Goal: Communication & Community: Answer question/provide support

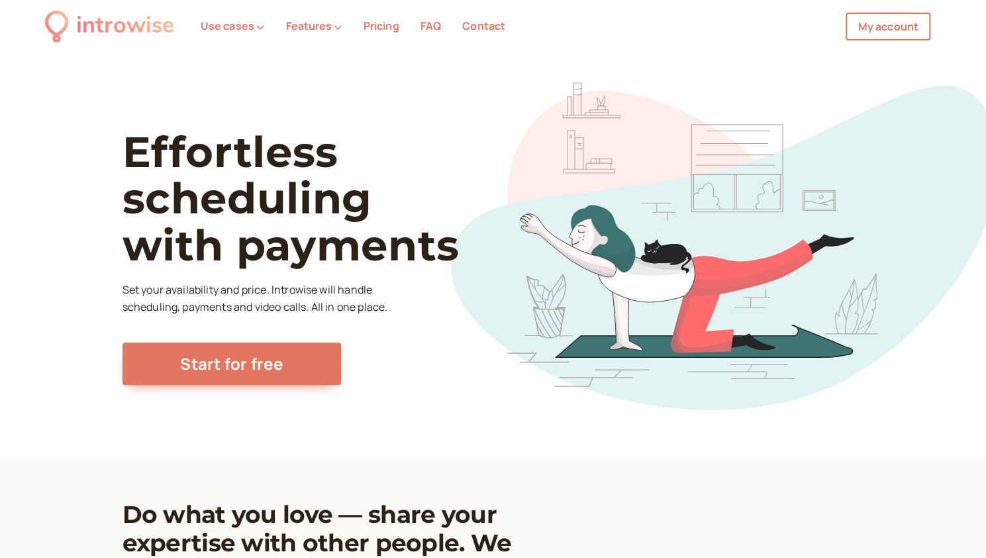
click at [901, 40] on nav "introwise Use cases Features Pricing FAQ Contact My account My account" at bounding box center [493, 26] width 986 height 53
click at [904, 31] on link "My account" at bounding box center [888, 27] width 85 height 28
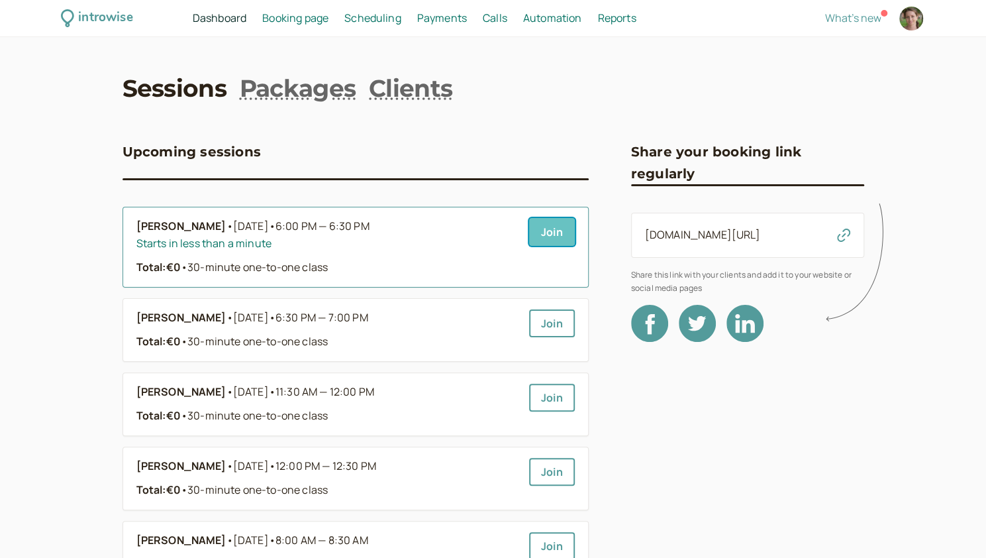
click at [553, 231] on link "Join" at bounding box center [552, 232] width 46 height 28
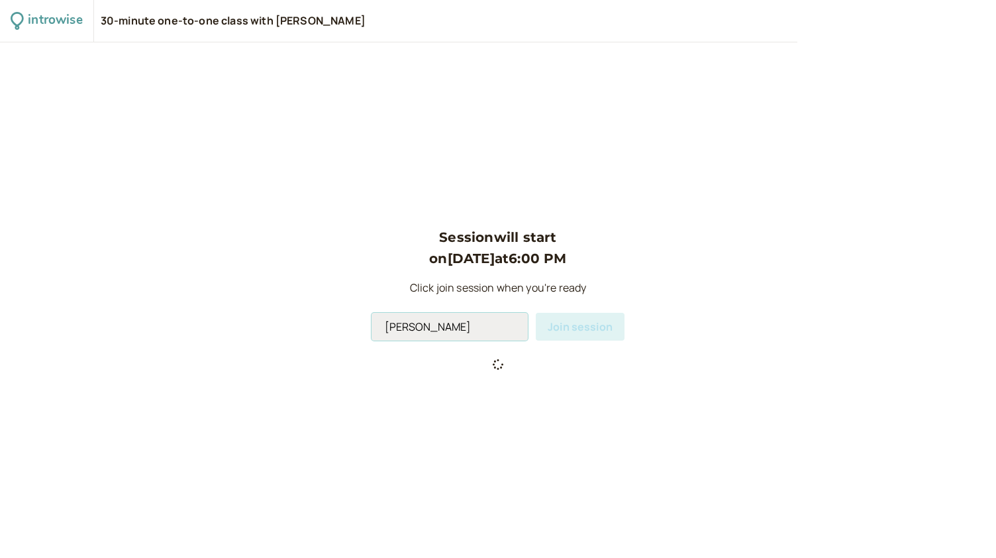
click at [459, 332] on input "[PERSON_NAME]" at bounding box center [450, 327] width 156 height 28
type input "Andromeda"
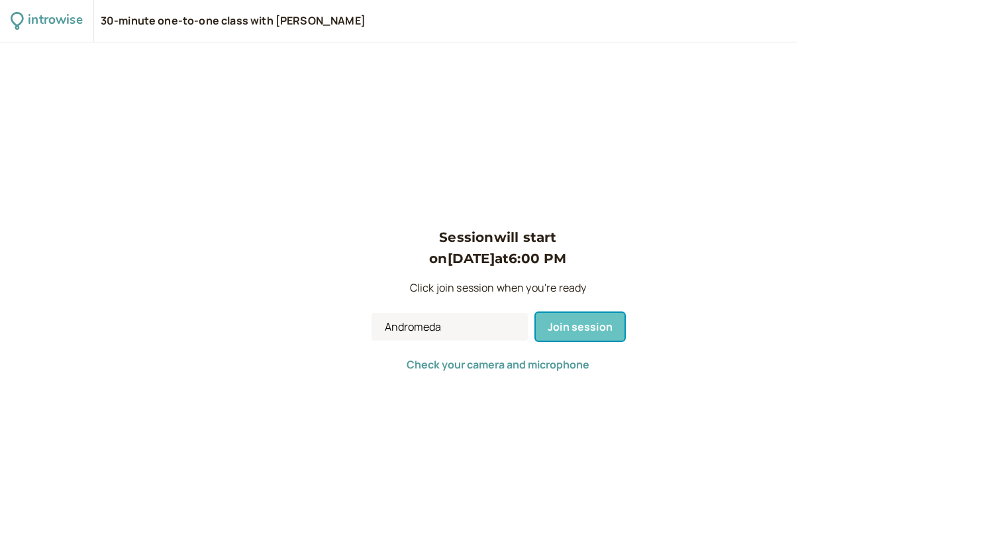
click at [586, 328] on span "Join session" at bounding box center [580, 326] width 65 height 15
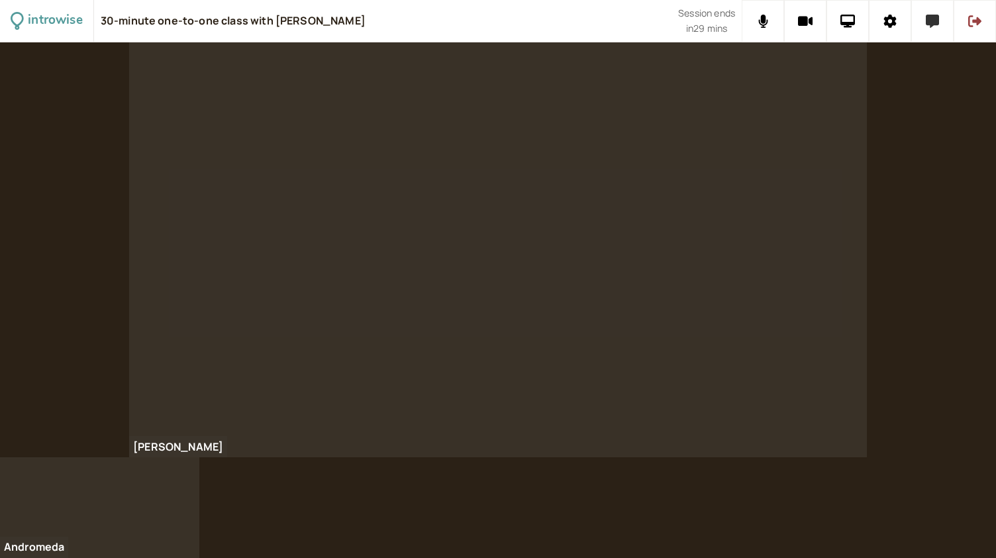
click at [924, 28] on button at bounding box center [932, 21] width 42 height 42
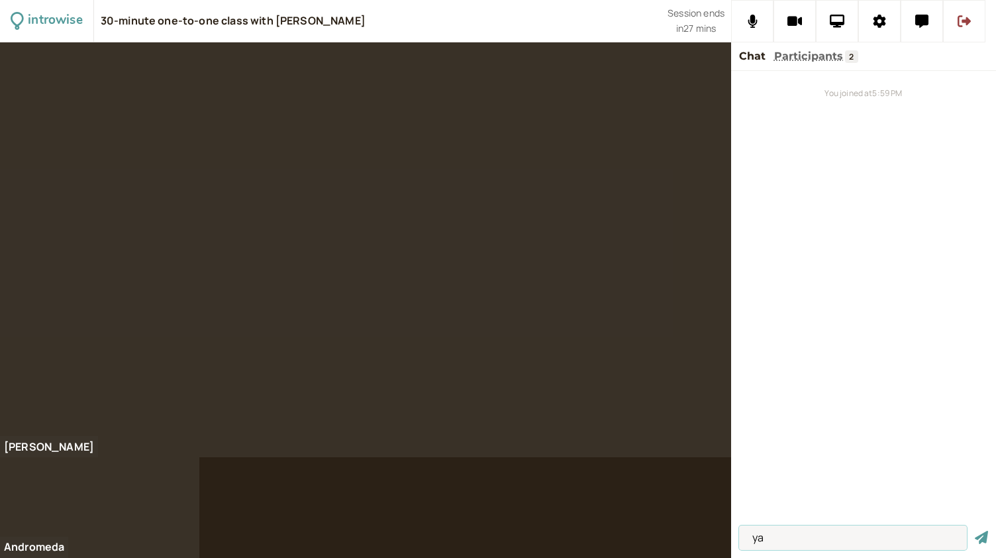
type input "y"
type input "tree surgeon"
click at [975, 530] on button "submit" at bounding box center [981, 537] width 13 height 14
type input "d"
type input "cut down a tree"
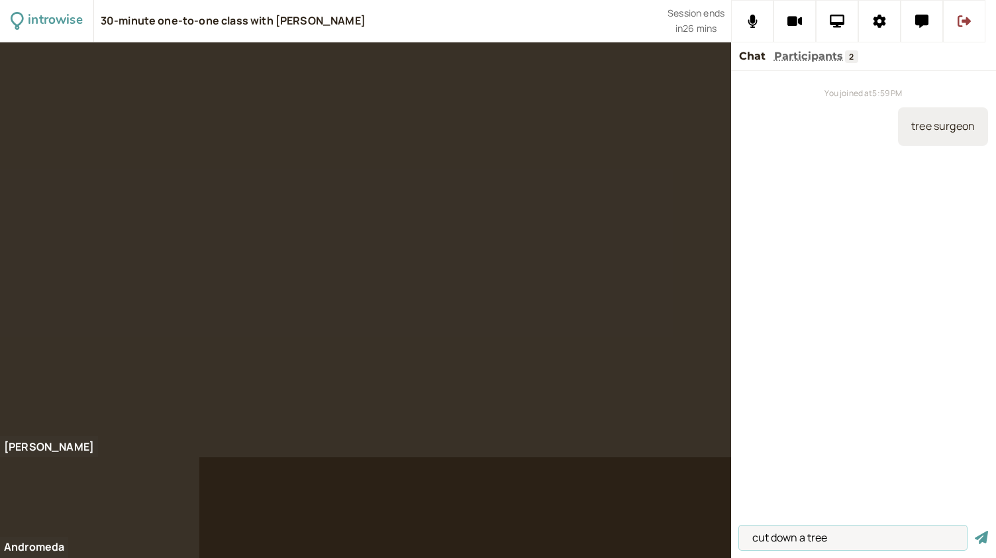
click at [975, 530] on button "submit" at bounding box center [981, 537] width 13 height 14
type input "to become conscious"
drag, startPoint x: 868, startPoint y: 544, endPoint x: 727, endPoint y: 513, distance: 143.7
click at [727, 513] on div "introwise 30-minute one-to-one class with [PERSON_NAME] Session ends in 25 mins…" at bounding box center [498, 279] width 996 height 558
type input "he explains how it works"
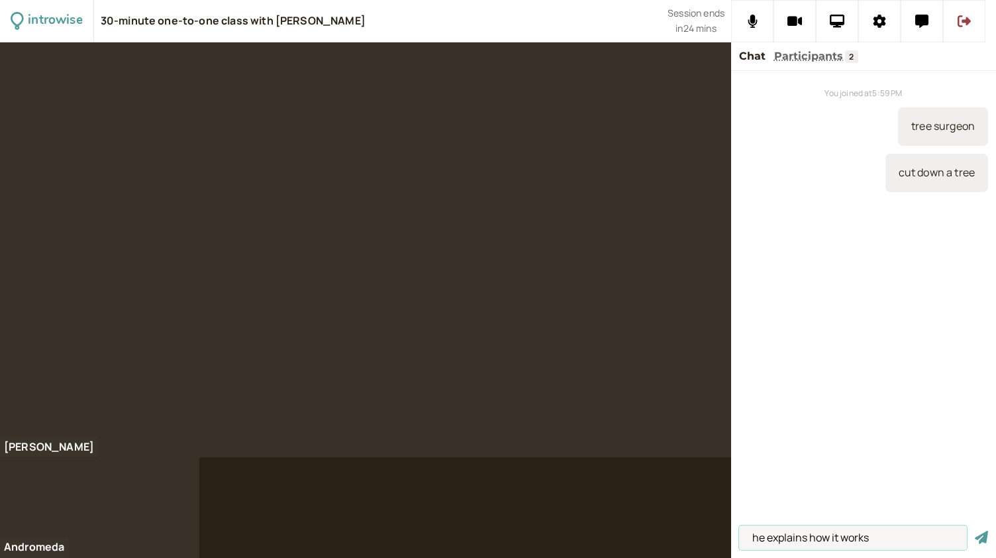
click at [975, 530] on button "submit" at bounding box center [981, 537] width 13 height 14
type input "it didn't have..."
click at [975, 530] on button "submit" at bounding box center [981, 537] width 13 height 14
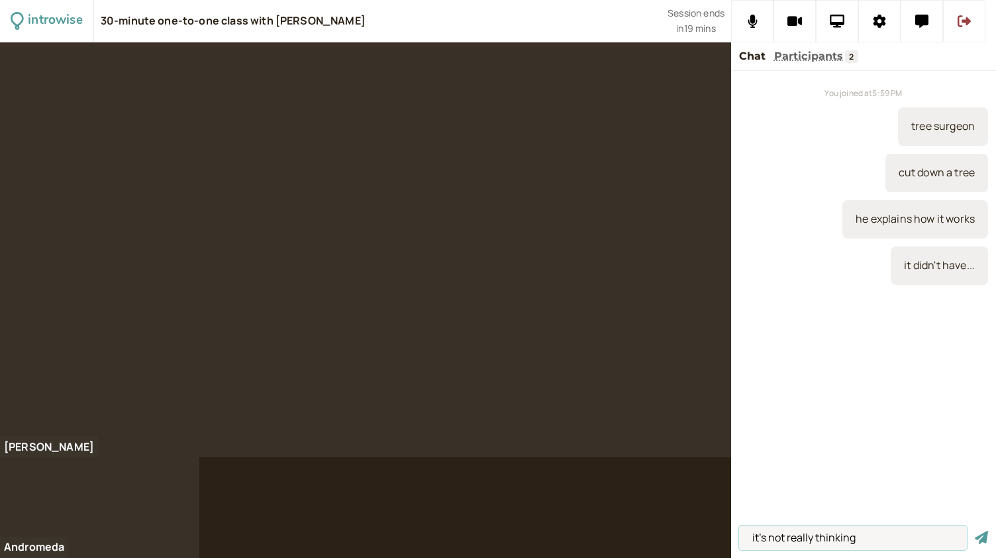
type input "it's not really thinking"
click at [975, 530] on button "submit" at bounding box center [981, 537] width 13 height 14
type input "14 years in Google"
click at [975, 530] on button "submit" at bounding box center [981, 537] width 13 height 14
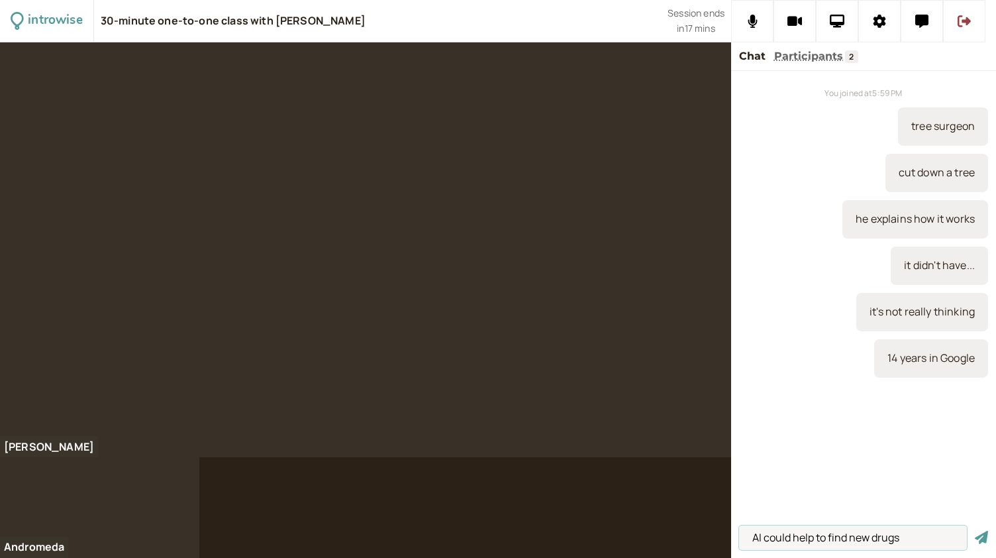
type input "AI could help to find new drugs"
click at [975, 530] on button "submit" at bounding box center [981, 537] width 13 height 14
type input "molecules /moli-q-ls/"
click at [975, 530] on button "submit" at bounding box center [981, 537] width 13 height 14
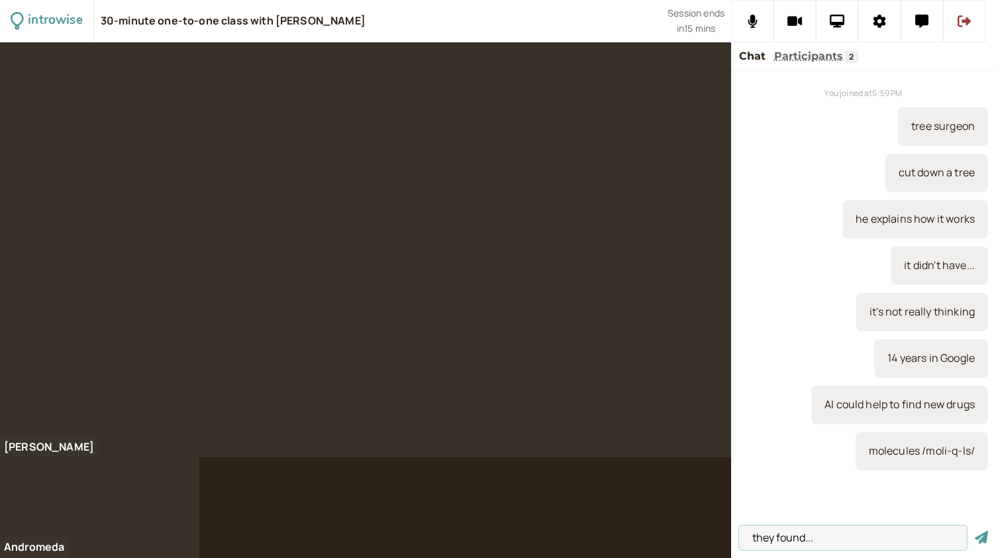
type input "they found..."
click at [975, 530] on button "submit" at bounding box center [981, 537] width 13 height 14
type input "mice"
click at [975, 530] on button "submit" at bounding box center [981, 537] width 13 height 14
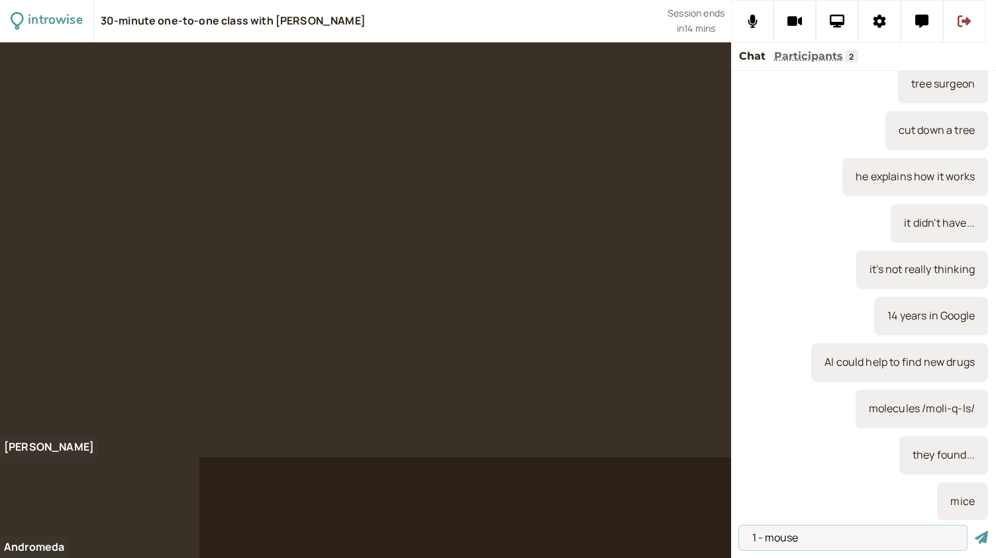
type input "1 - mouse"
click at [975, 530] on button "submit" at bounding box center [981, 537] width 13 height 14
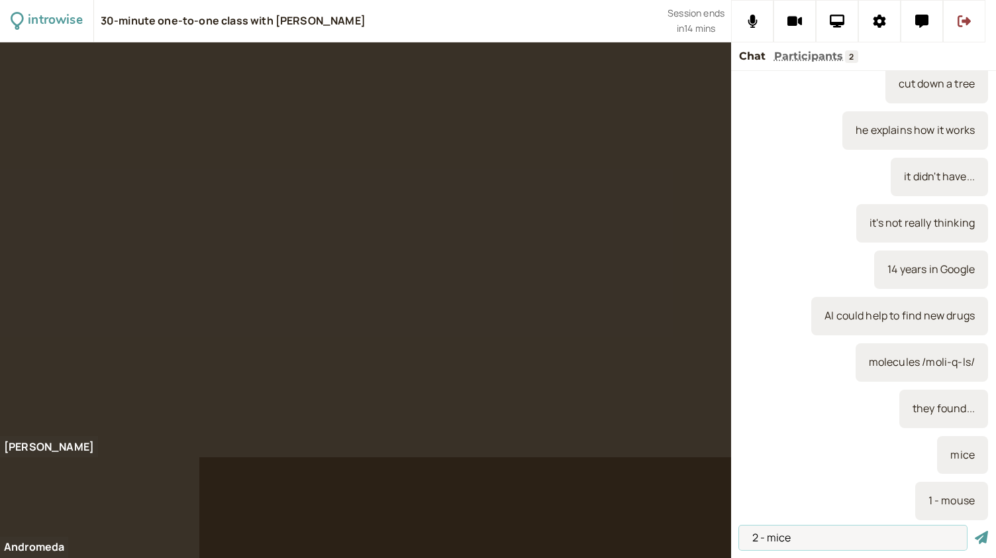
type input "2 - mice"
click at [975, 530] on button "submit" at bounding box center [981, 537] width 13 height 14
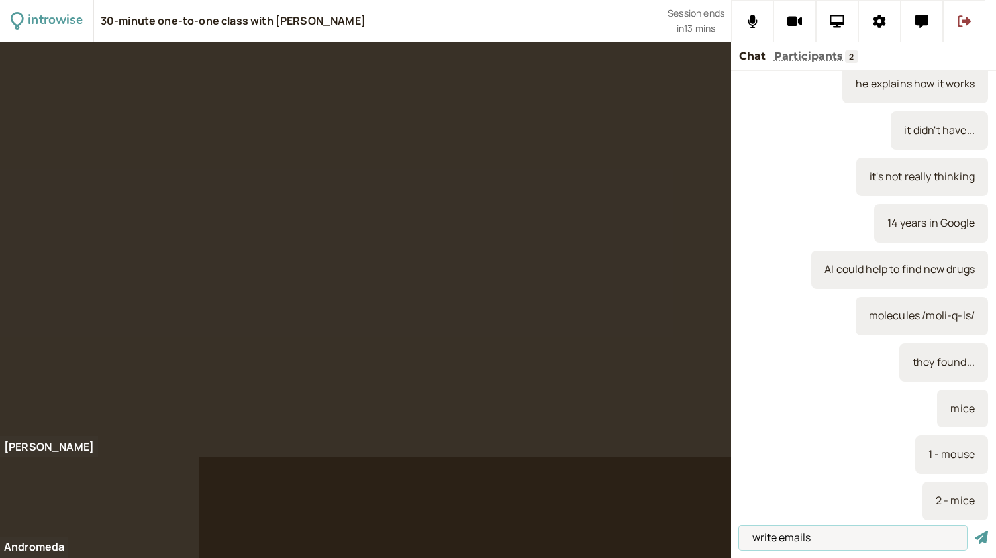
type input "write emails"
click at [975, 530] on button "submit" at bounding box center [981, 537] width 13 height 14
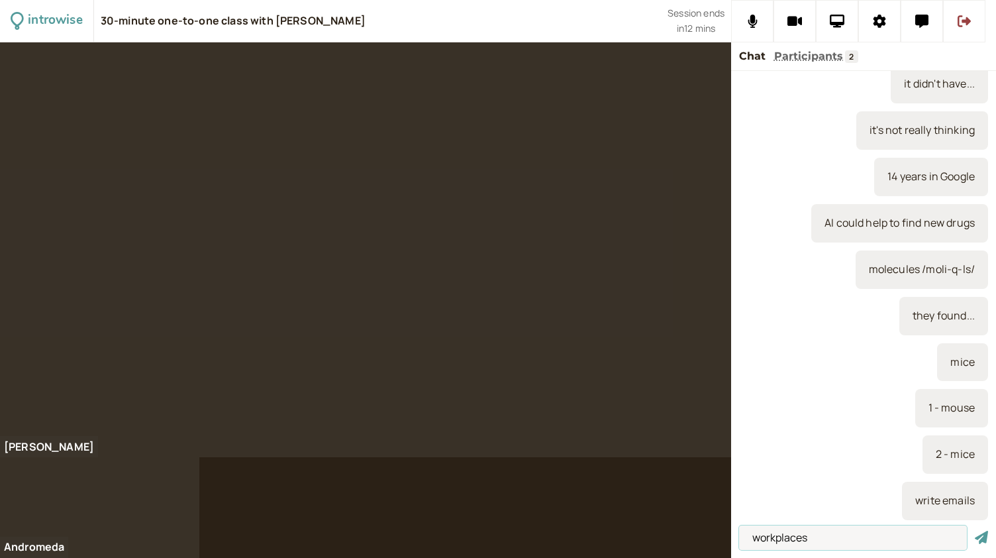
type input "workplaces"
click at [975, 530] on button "submit" at bounding box center [981, 537] width 13 height 14
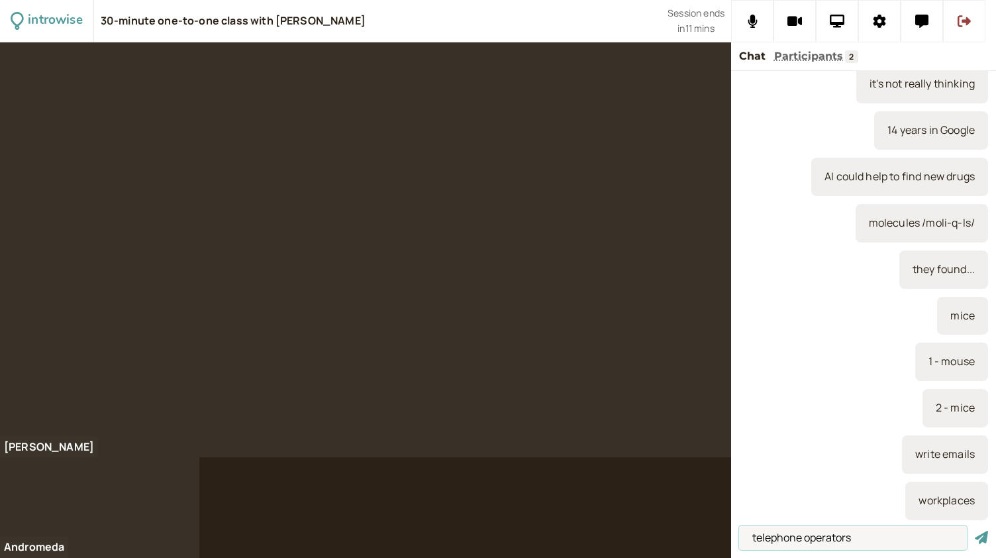
type input "telephone operators"
click at [975, 530] on button "submit" at bounding box center [981, 537] width 13 height 14
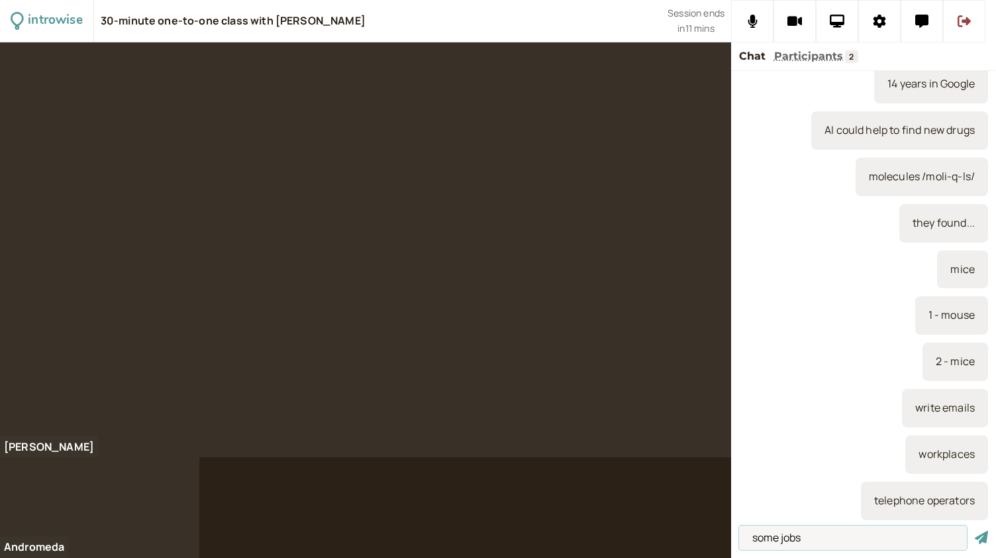
type input "some jobs"
click at [975, 530] on button "submit" at bounding box center [981, 537] width 13 height 14
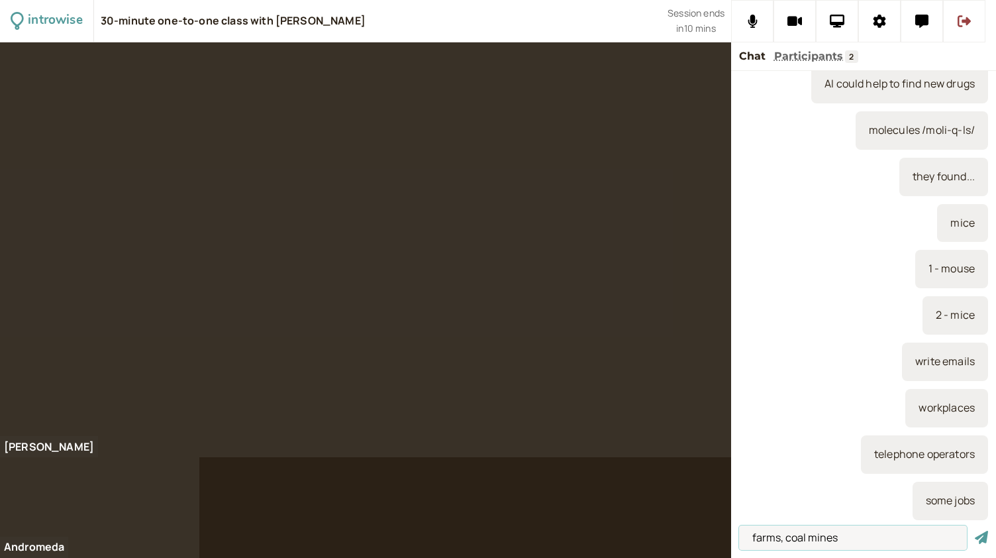
type input "farms, coal mines"
click at [975, 530] on button "submit" at bounding box center [981, 537] width 13 height 14
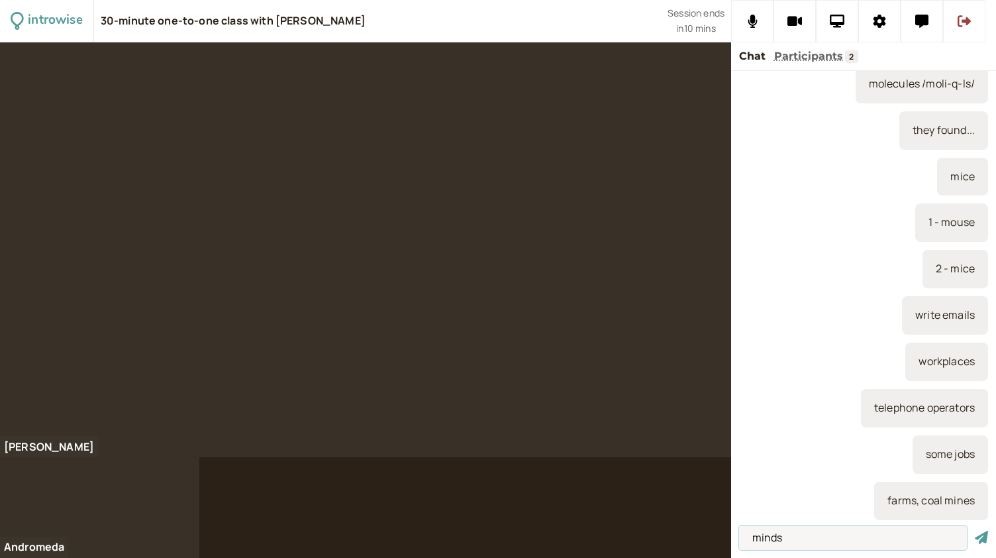
type input "minds"
click at [975, 530] on button "submit" at bounding box center [981, 537] width 13 height 14
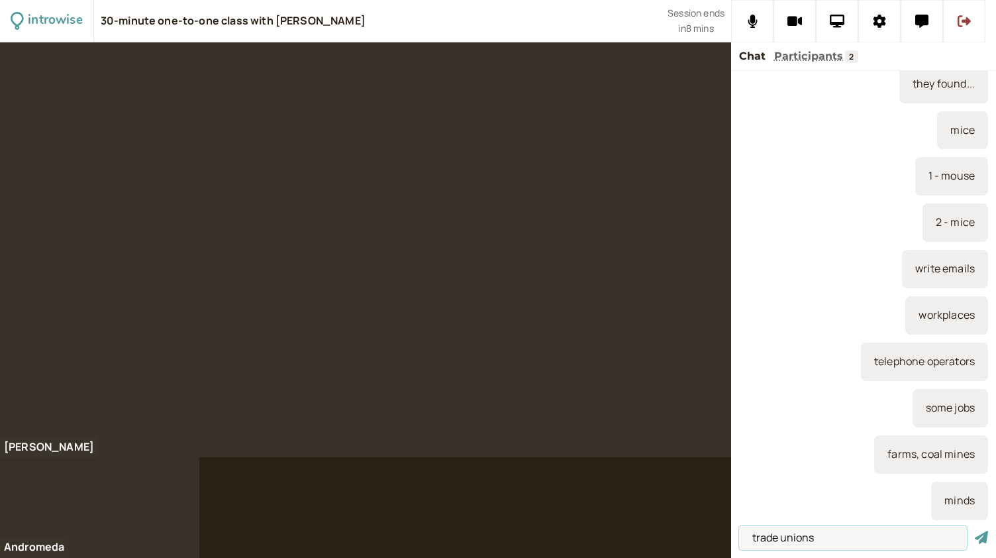
type input "trade unions"
click at [975, 530] on button "submit" at bounding box center [981, 537] width 13 height 14
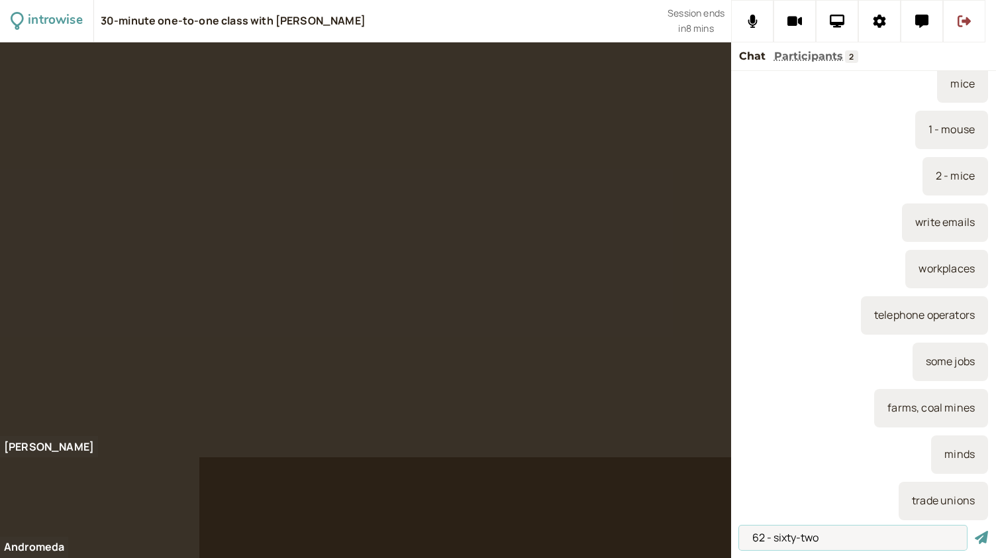
type input "62 - sixty-two"
click at [975, 530] on button "submit" at bounding box center [981, 537] width 13 height 14
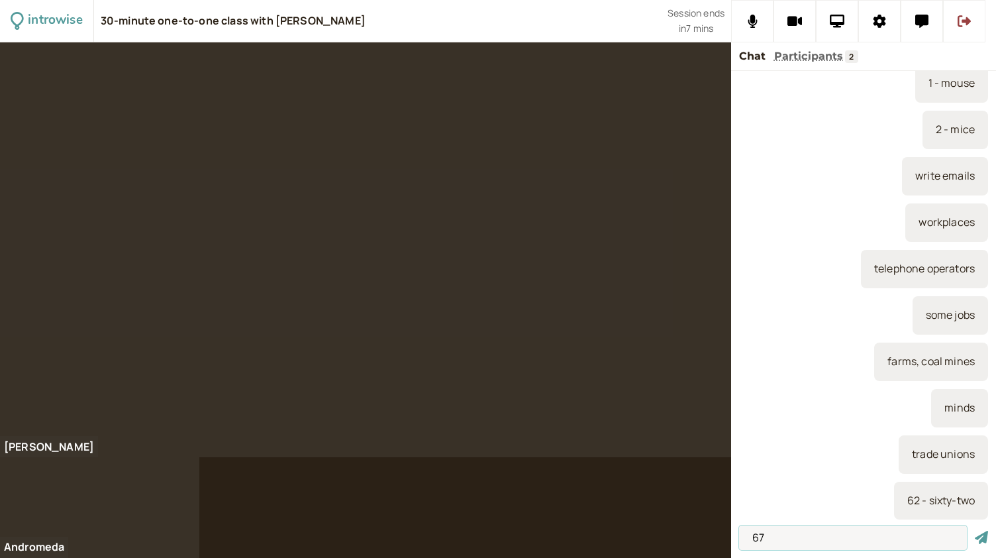
type input "67"
click at [975, 530] on button "submit" at bounding box center [981, 537] width 13 height 14
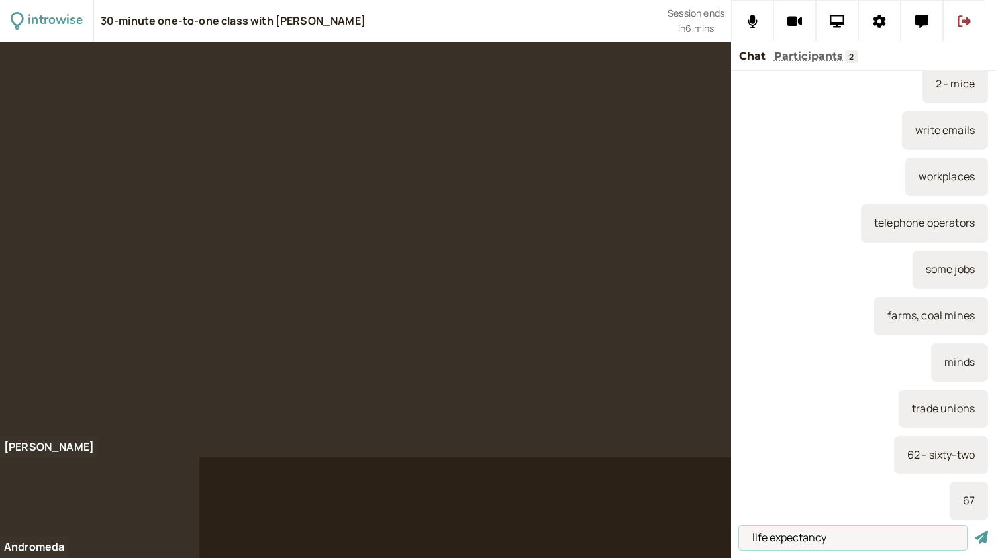
type input "life expectancy"
click at [975, 530] on button "submit" at bounding box center [981, 537] width 13 height 14
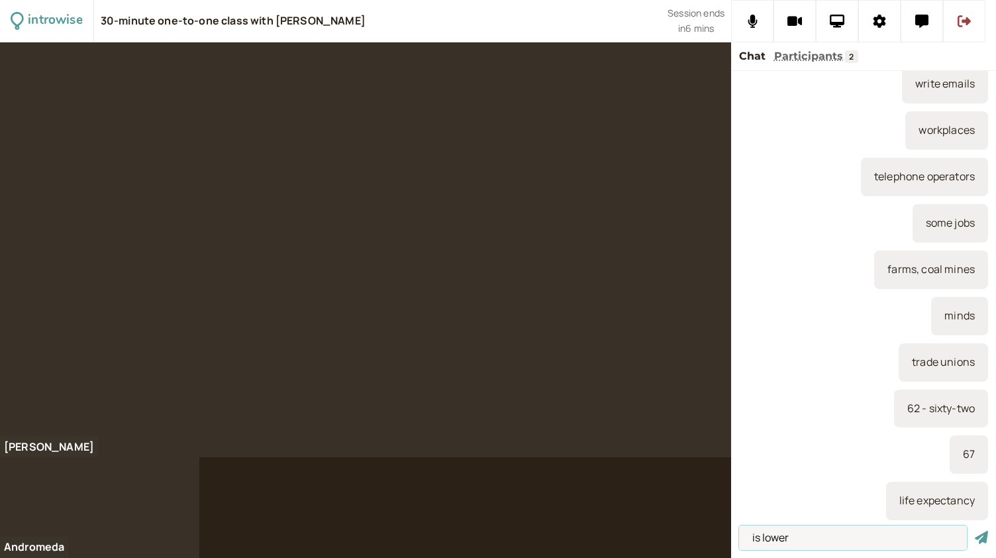
type input "is lower"
click at [975, 530] on button "submit" at bounding box center [981, 537] width 13 height 14
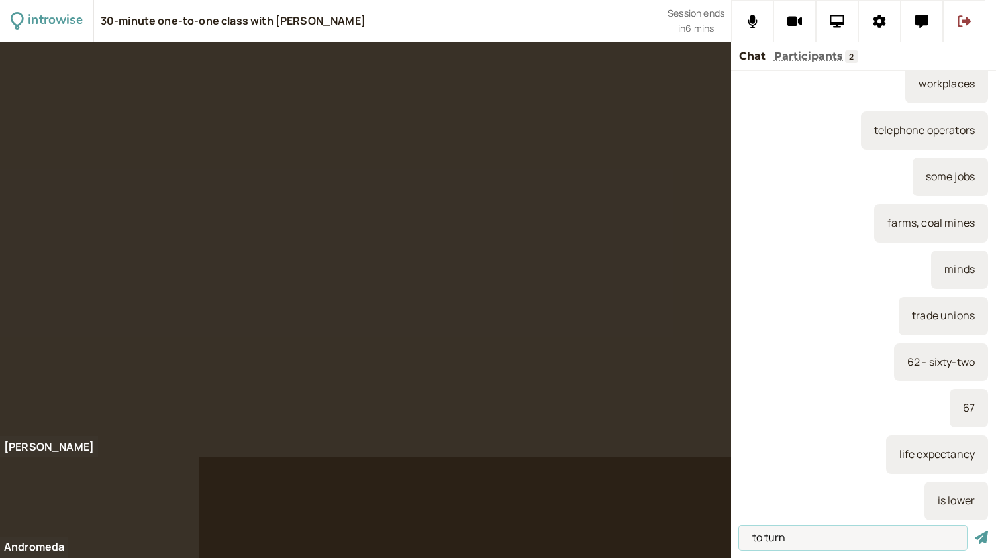
type input "to turn"
click at [975, 530] on button "submit" at bounding box center [981, 537] width 13 height 14
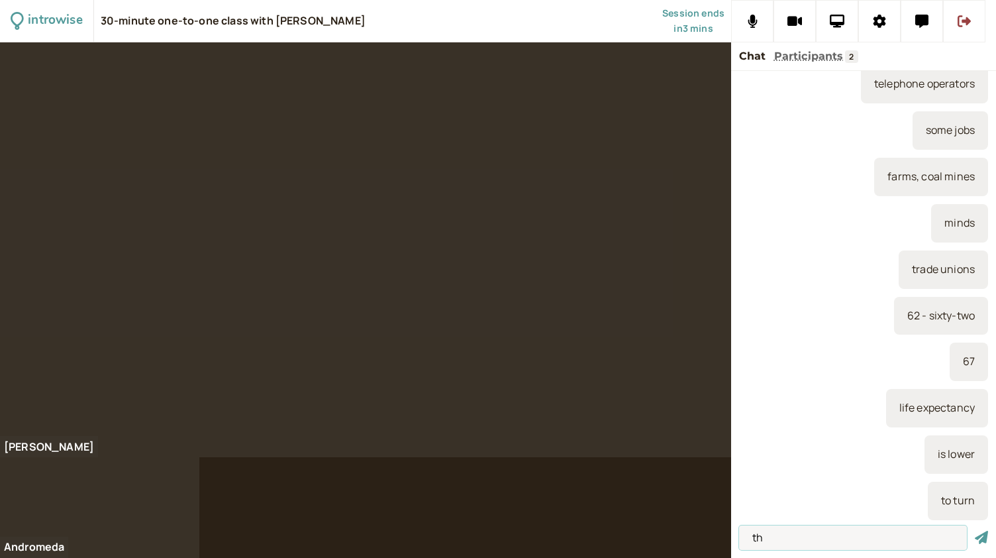
type input "t"
type input "to restrict / to ban"
click at [975, 530] on button "submit" at bounding box center [981, 537] width 13 height 14
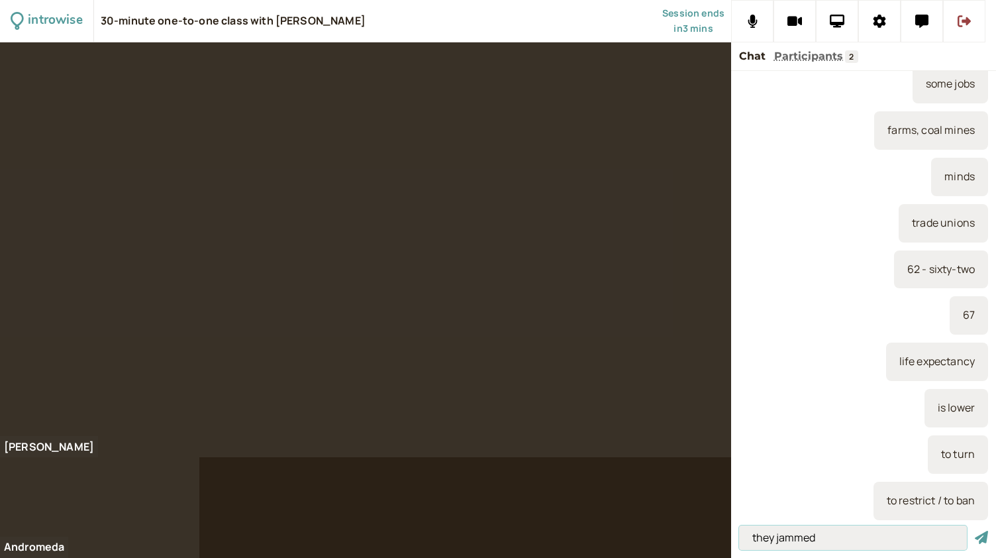
type input "they jammed"
click at [975, 530] on button "submit" at bounding box center [981, 537] width 13 height 14
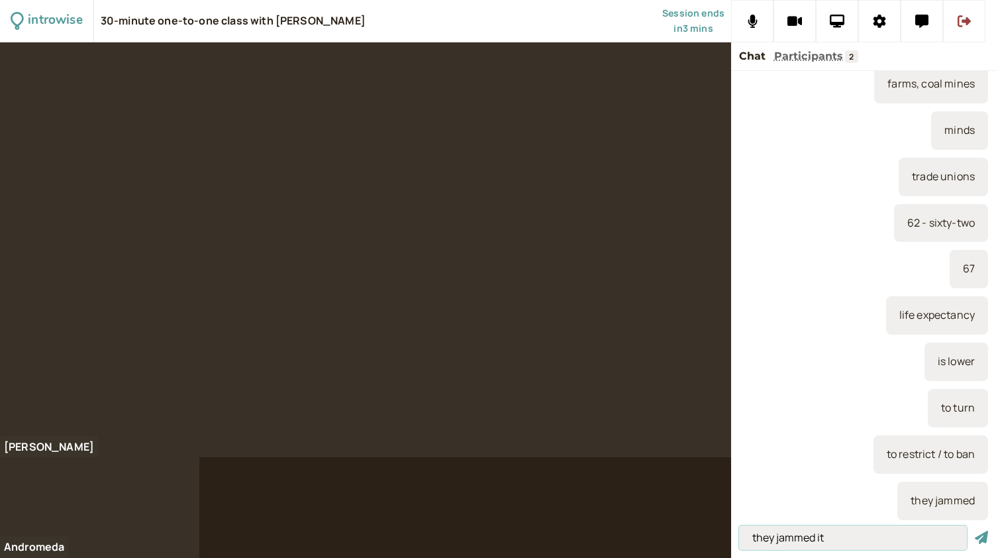
type input "they jammed it"
click at [975, 530] on button "submit" at bounding box center [981, 537] width 13 height 14
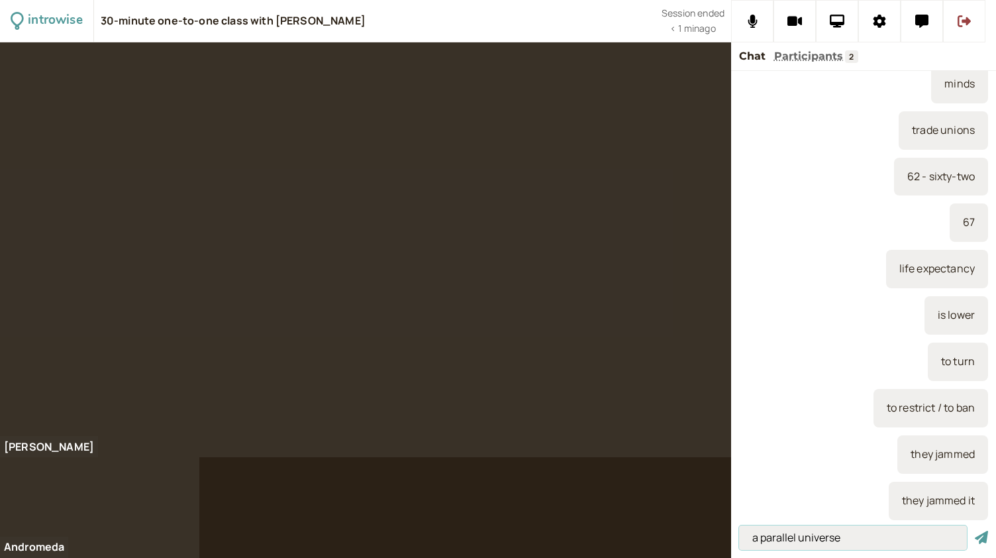
click at [862, 540] on input "a parallel universe" at bounding box center [853, 537] width 228 height 25
type input "a parallel universe"
click at [975, 530] on button "submit" at bounding box center [981, 537] width 13 height 14
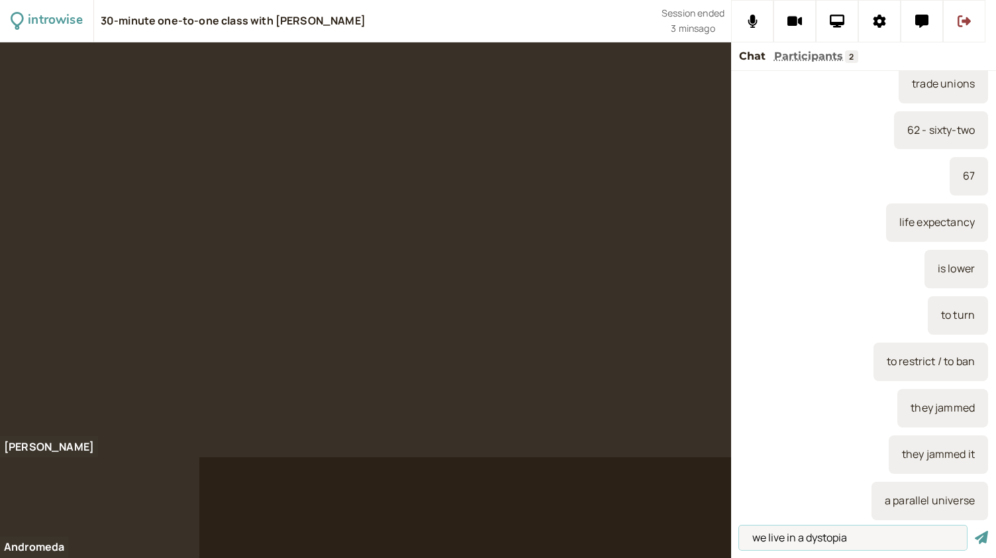
type input "we live in a dystopia"
click at [975, 530] on button "submit" at bounding box center [981, 537] width 13 height 14
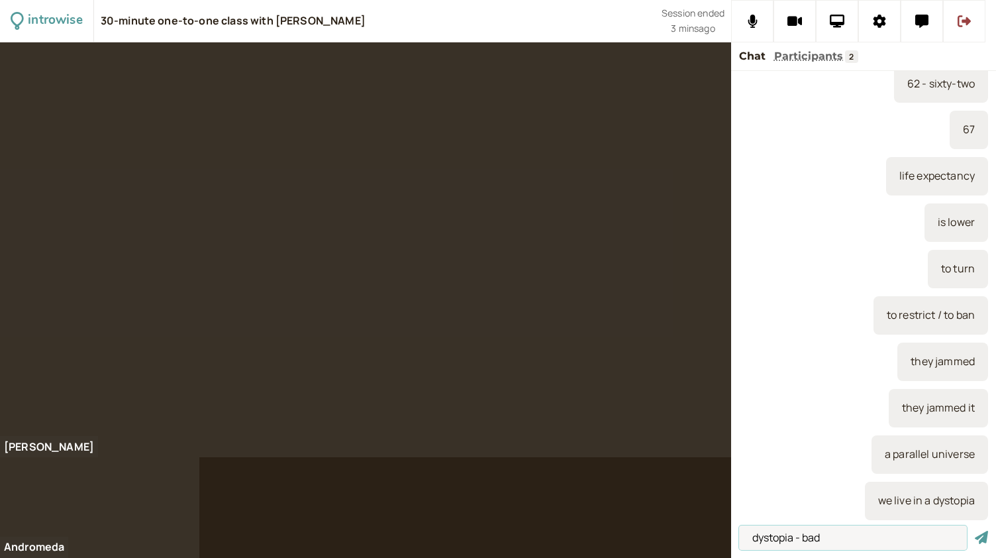
type input "dystopia - bad"
click at [975, 530] on button "submit" at bounding box center [981, 537] width 13 height 14
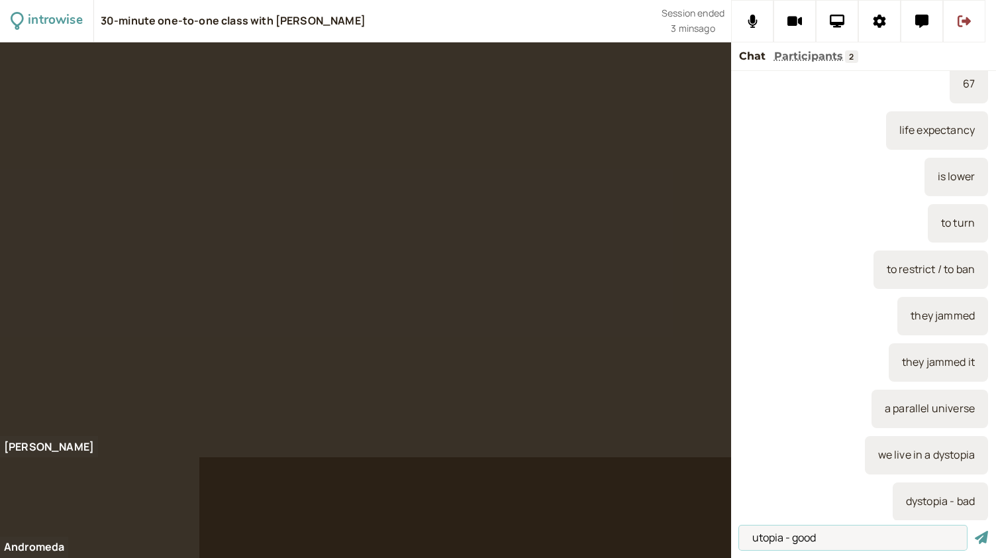
type input "utopia - good"
click at [975, 530] on button "submit" at bounding box center [981, 537] width 13 height 14
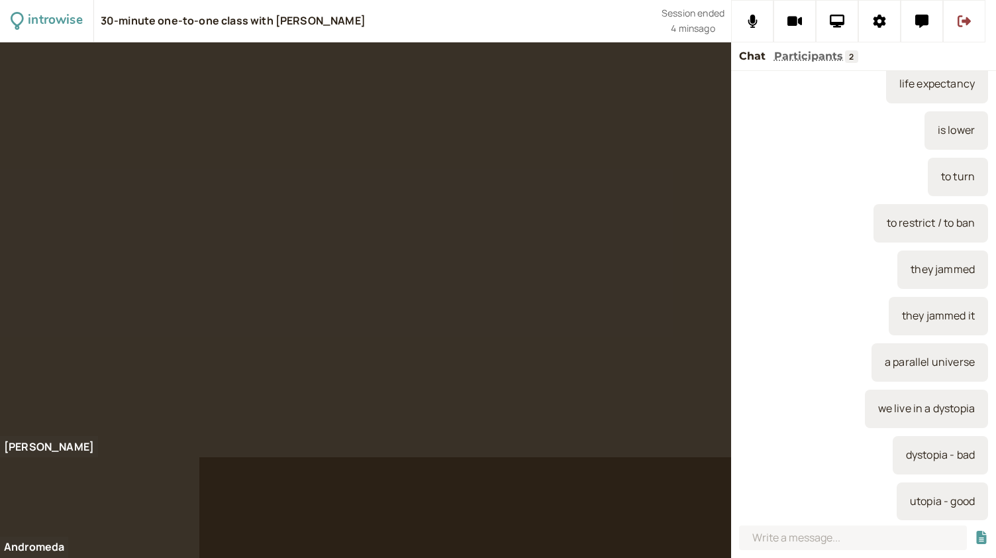
click at [349, 500] on div at bounding box center [498, 299] width 996 height 515
click at [807, 541] on input at bounding box center [853, 537] width 228 height 25
type input "will + have + participle"
click at [975, 530] on button "submit" at bounding box center [981, 537] width 13 height 14
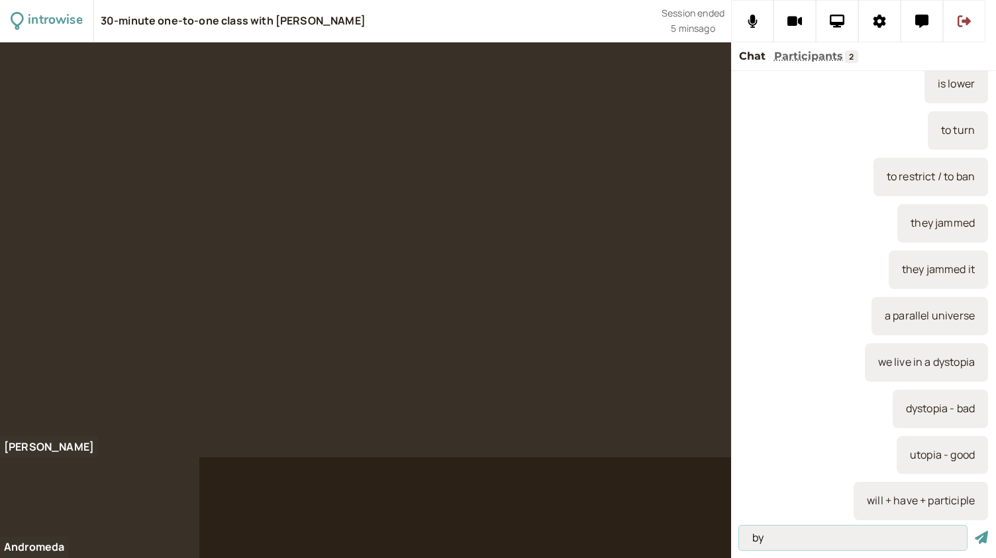
type input "by"
click at [975, 530] on button "submit" at bounding box center [981, 537] width 13 height 14
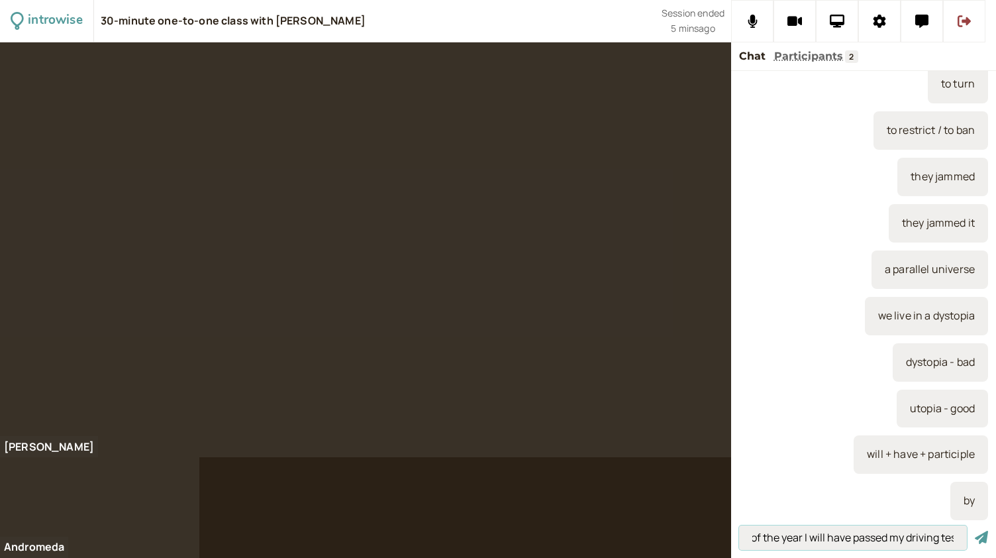
scroll to position [0, 64]
type input "By the end of the year I will have passed my driving test"
click at [975, 530] on button "submit" at bounding box center [981, 537] width 13 height 14
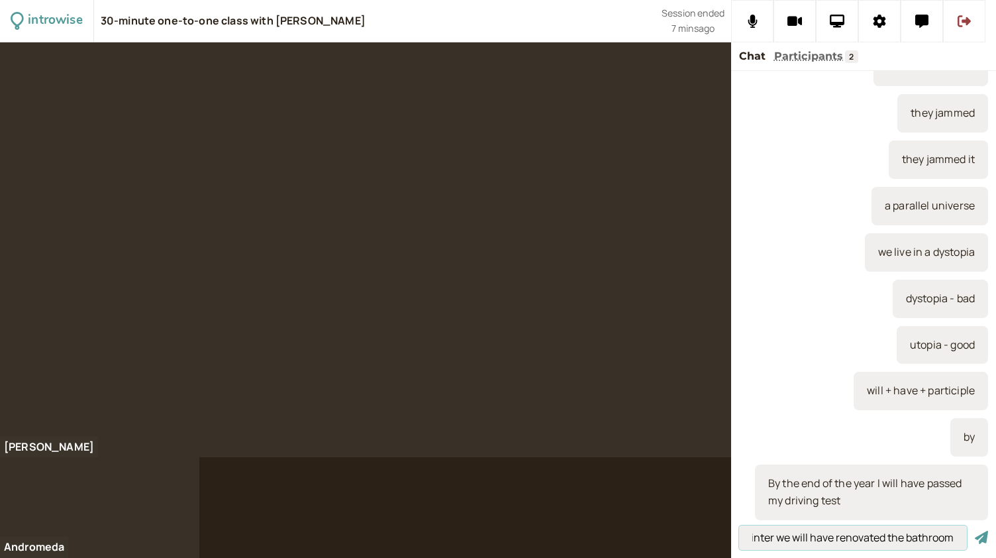
scroll to position [0, 82]
type input "By the start of winter we will have renovated the bathroom"
click at [975, 530] on button "submit" at bounding box center [981, 537] width 13 height 14
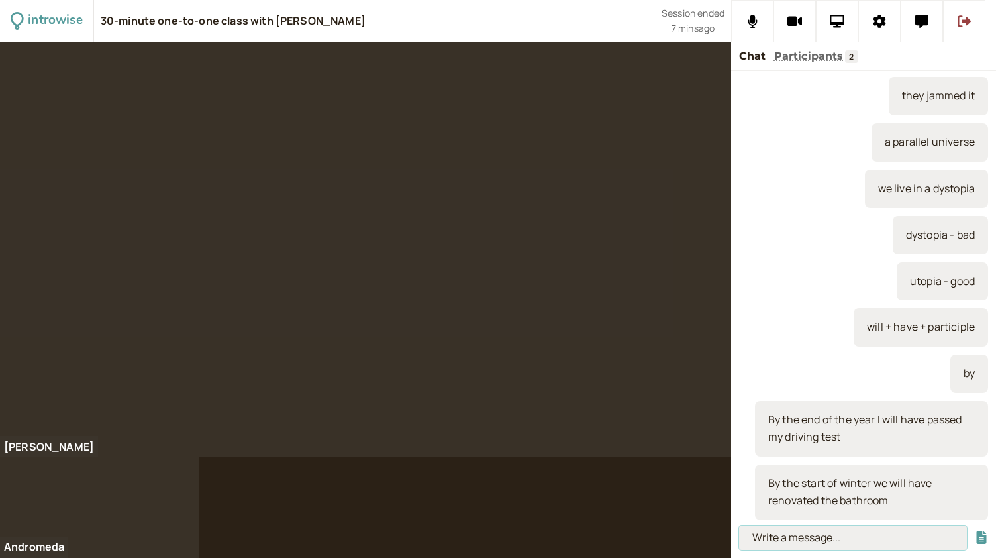
scroll to position [0, 0]
type input "By the end of the week"
click at [975, 530] on button "submit" at bounding box center [981, 537] width 13 height 14
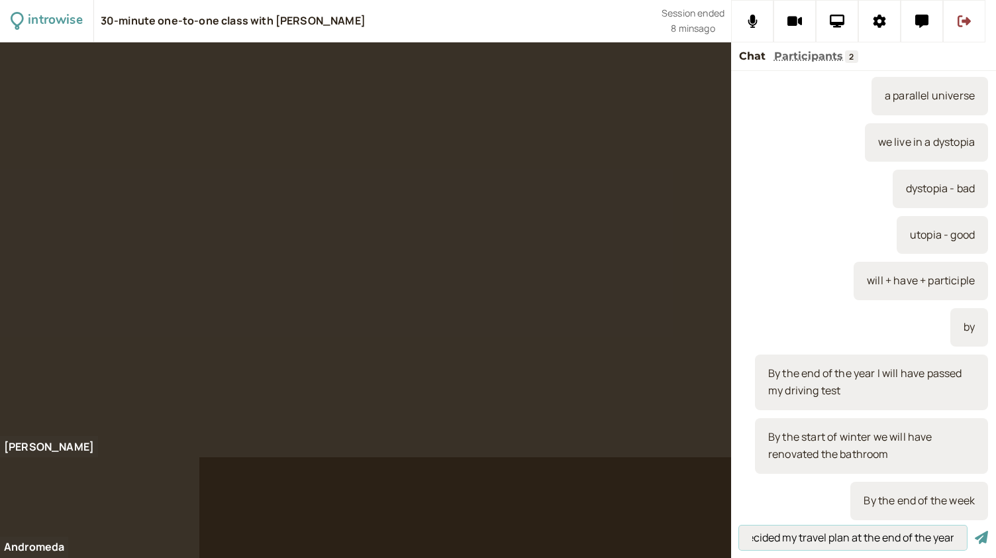
scroll to position [0, 174]
type input "By the end of the week I will have decided my travel plan at the end of the year"
click at [975, 530] on button "submit" at bounding box center [981, 537] width 13 height 14
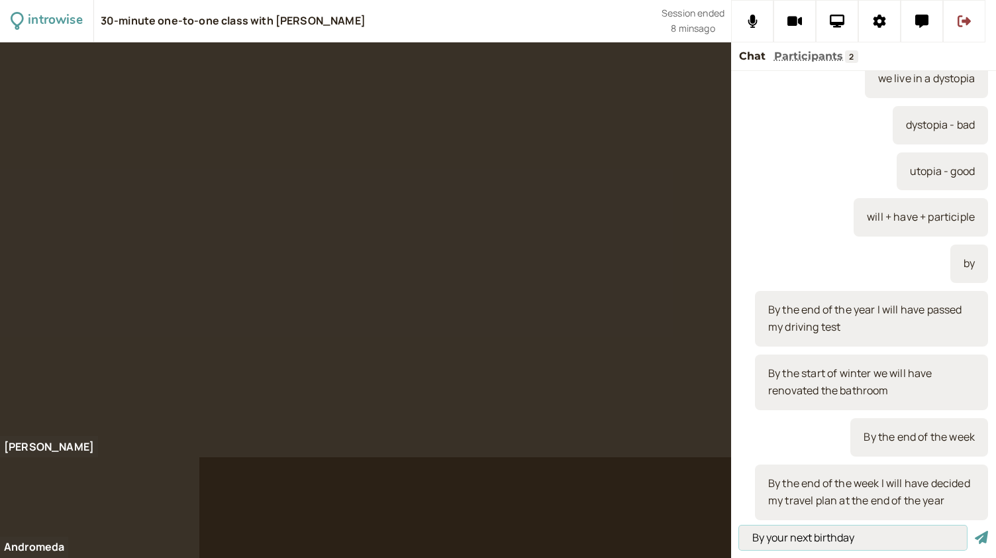
type input "By your next birthday"
click at [975, 530] on button "submit" at bounding box center [981, 537] width 13 height 14
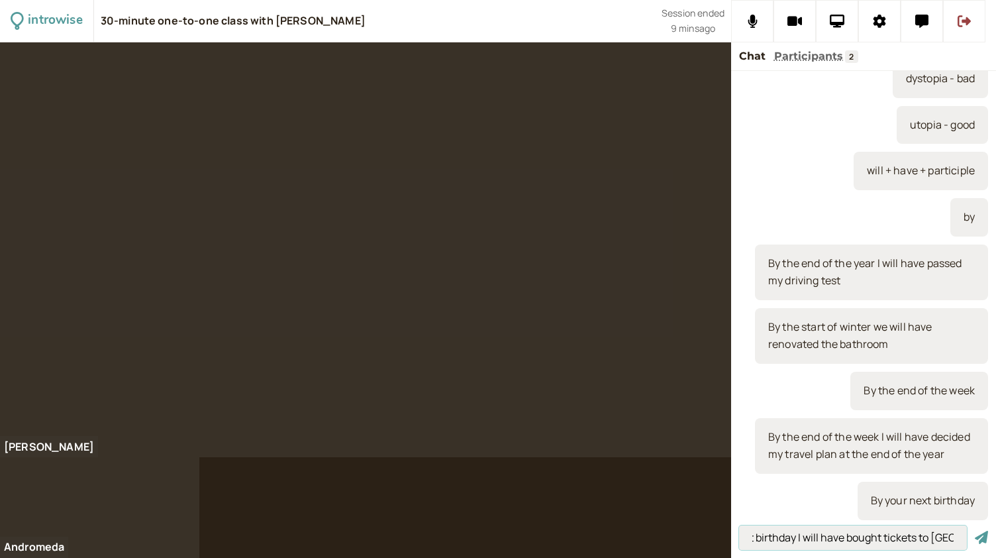
scroll to position [0, 60]
type input "By my next birthday I will have bought tickets to [GEOGRAPHIC_DATA]"
click at [975, 530] on button "submit" at bounding box center [981, 537] width 13 height 14
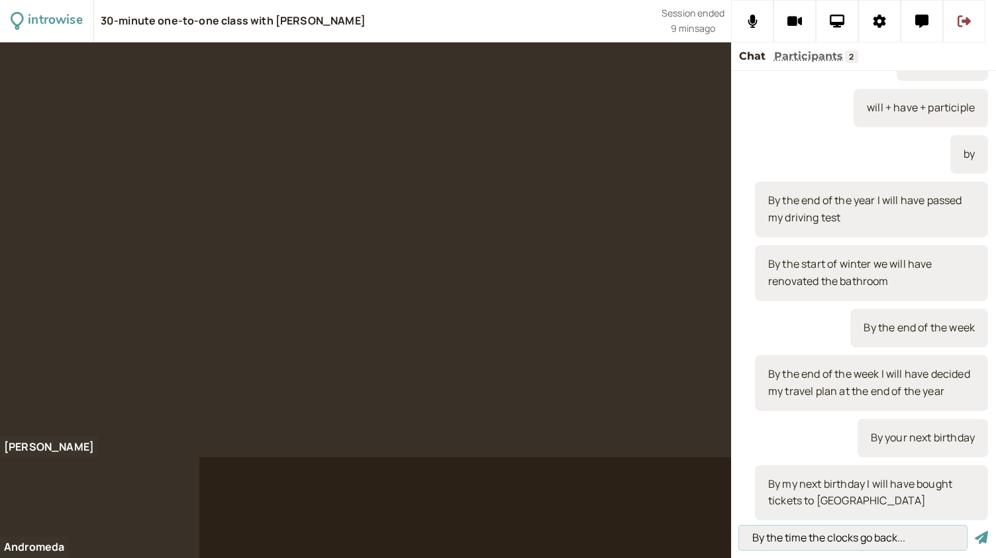
type input "By the time the clocks go back..."
click at [975, 530] on button "submit" at bounding box center [981, 537] width 13 height 14
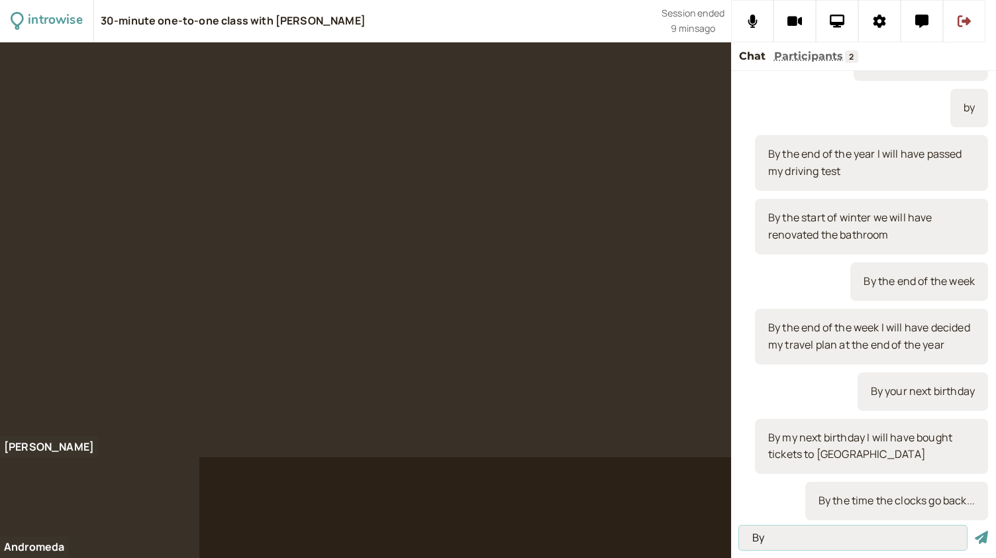
type input "B"
type input "[DATE]"
click at [975, 530] on button "submit" at bounding box center [981, 537] width 13 height 14
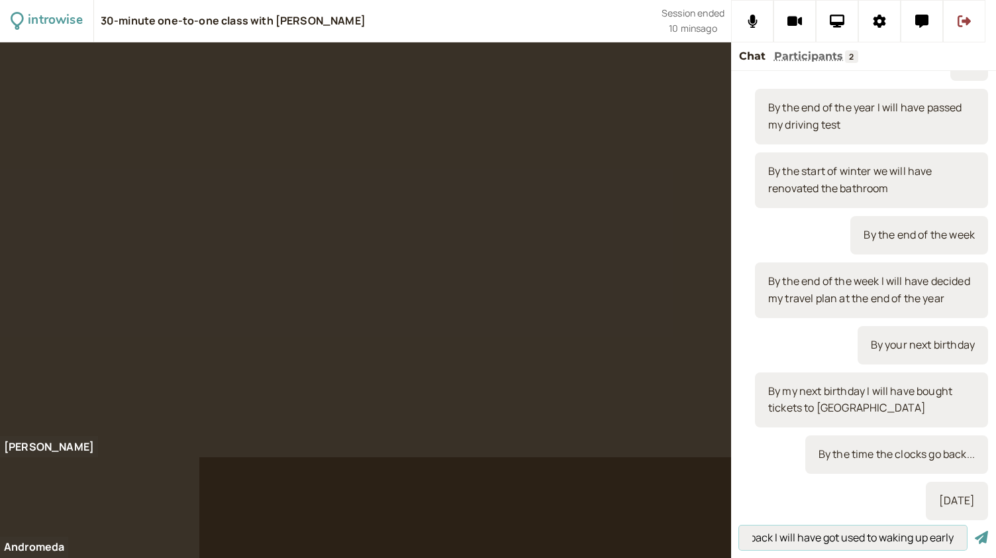
scroll to position [0, 130]
type input "By the time the clocks go back I will have got used to waking up early"
click at [975, 530] on button "submit" at bounding box center [981, 537] width 13 height 14
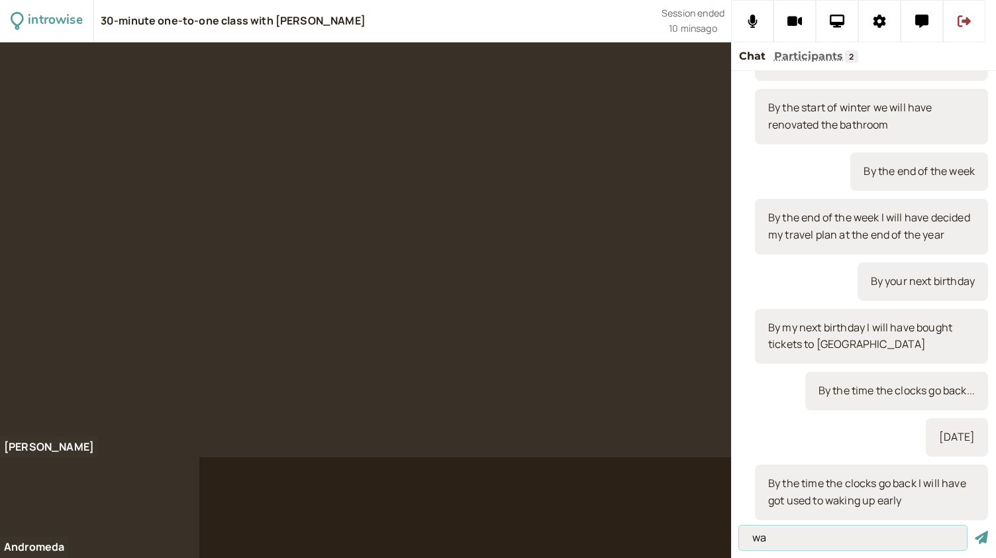
type input "w"
type input "will + be + gerund - future continuous"
click at [975, 530] on button "submit" at bounding box center [981, 537] width 13 height 14
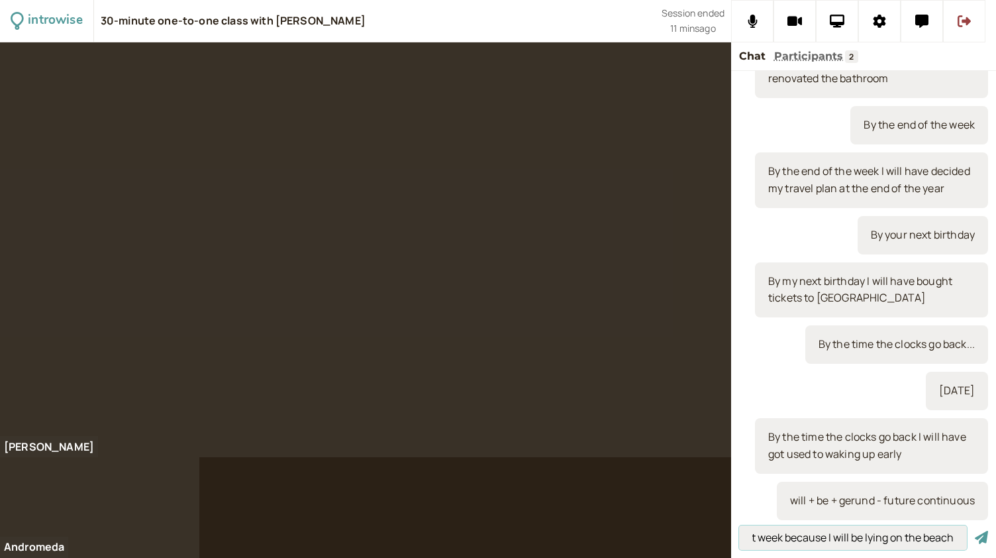
scroll to position [0, 87]
type input "Don't call me next week because I will be lying on the beach"
click at [975, 530] on button "submit" at bounding box center [981, 537] width 13 height 14
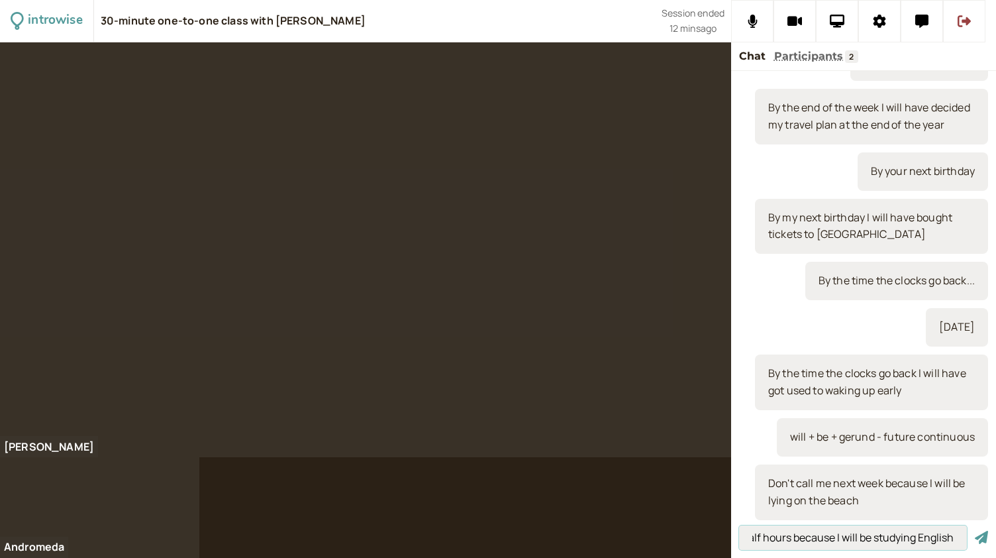
scroll to position [0, 203]
type input "don't disturb me for the next one and a half hours because I will be studying E…"
click at [975, 530] on button "submit" at bounding box center [981, 537] width 13 height 14
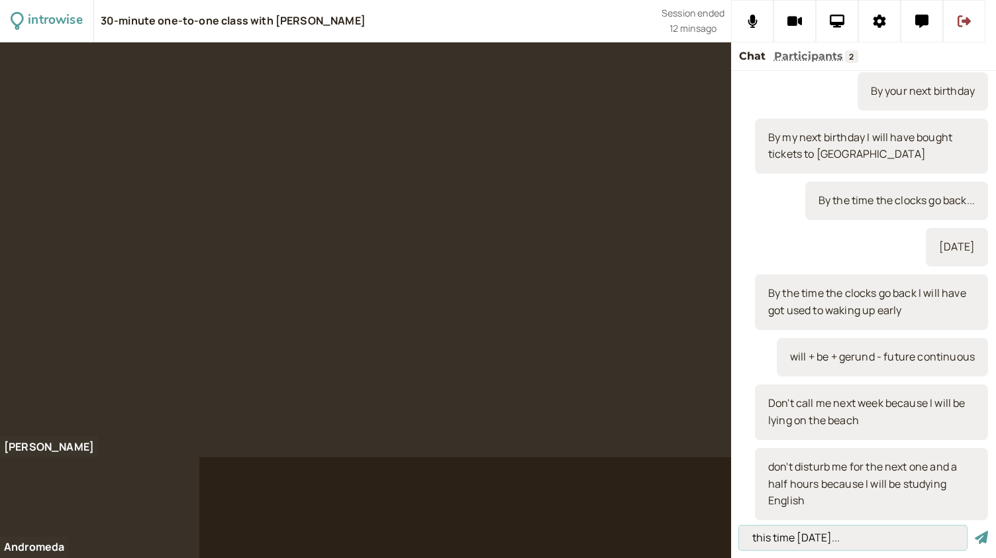
type input "this time [DATE]..."
click at [975, 530] on button "submit" at bounding box center [981, 537] width 13 height 14
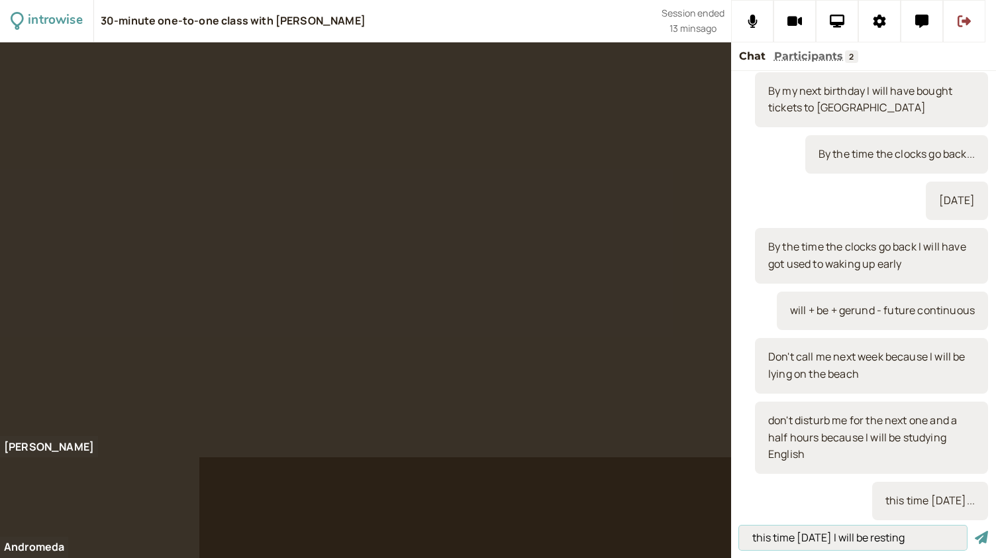
type input "this time [DATE] I will be resting"
click at [975, 530] on button "submit" at bounding box center [981, 537] width 13 height 14
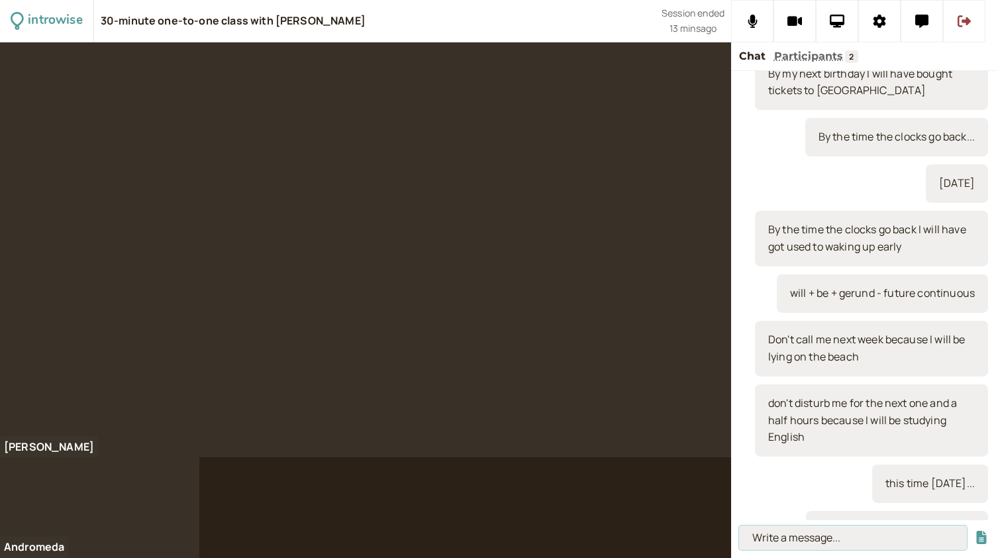
scroll to position [1910, 0]
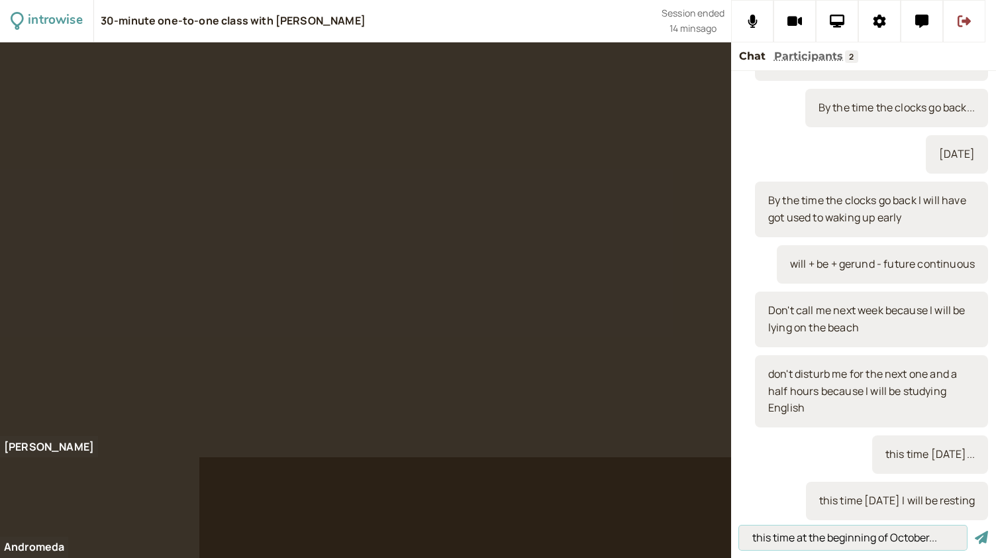
type input "this time at the beginning of October..."
click at [975, 530] on button "submit" at bounding box center [981, 537] width 13 height 14
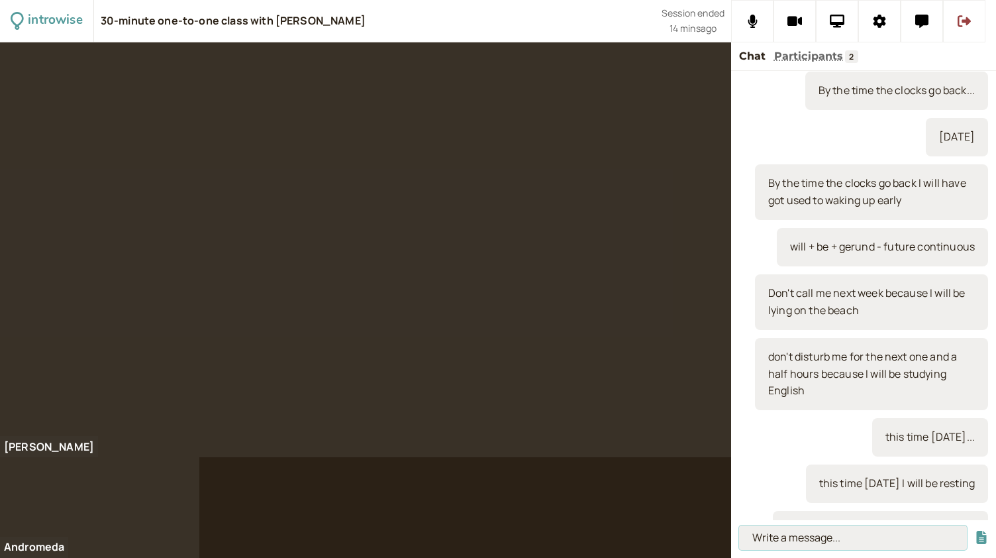
scroll to position [1956, 0]
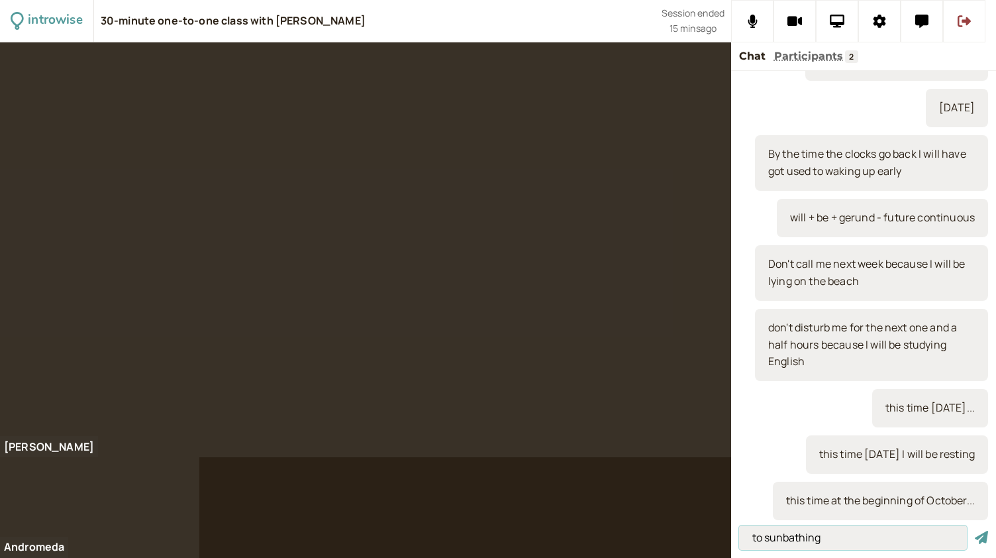
type input "to sunbathing"
click at [975, 530] on button "submit" at bounding box center [981, 537] width 13 height 14
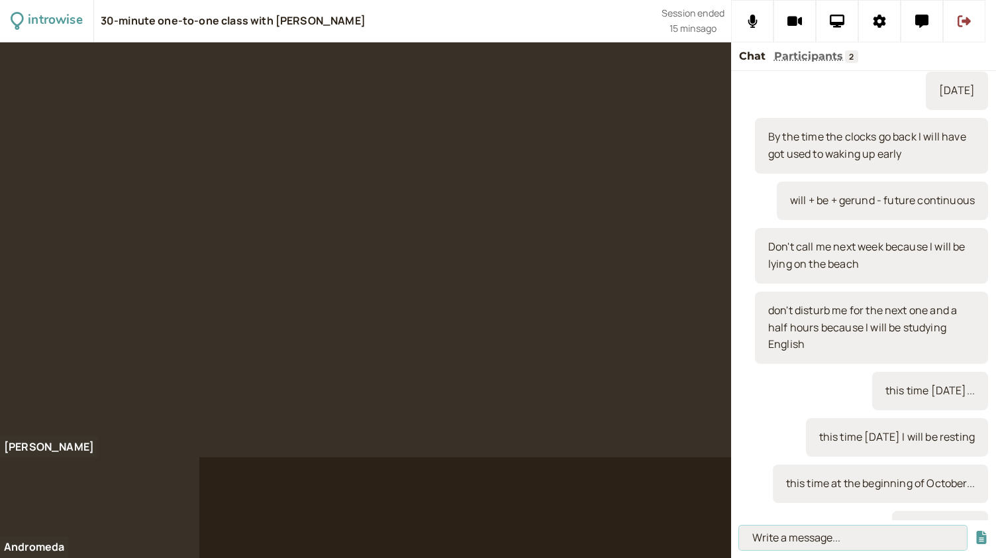
scroll to position [2003, 0]
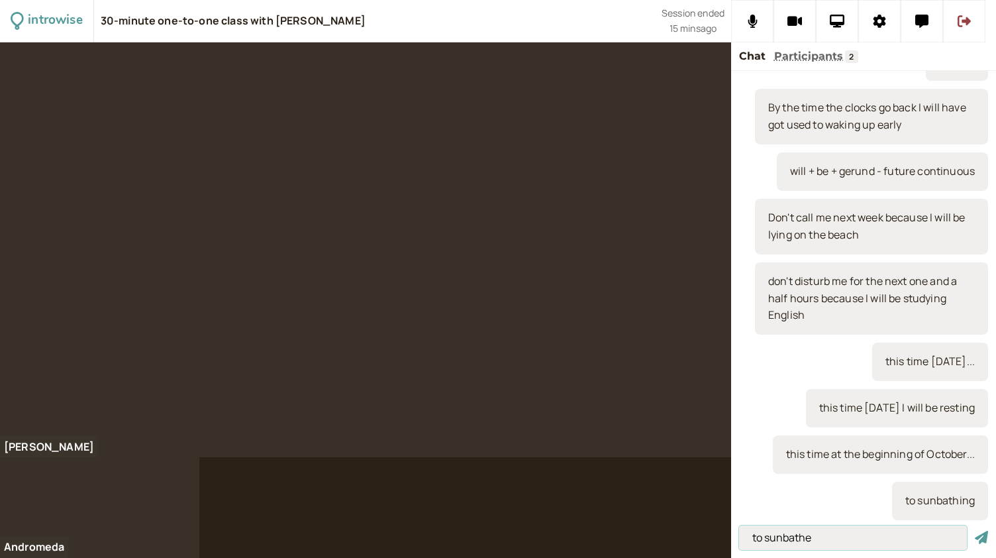
type input "to sunbathe"
click at [975, 530] on button "submit" at bounding box center [981, 537] width 13 height 14
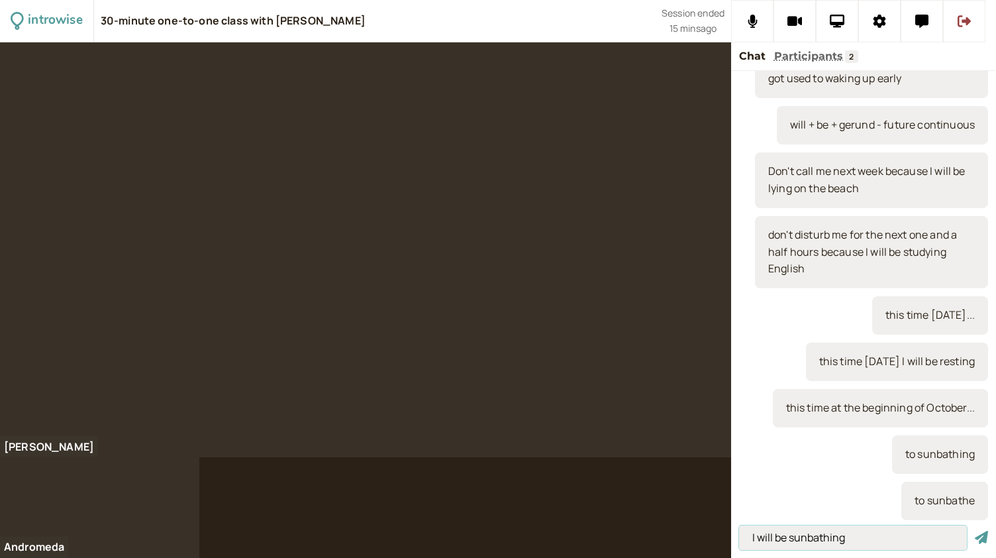
type input "I will be sunbathing"
click at [975, 530] on button "submit" at bounding box center [981, 537] width 13 height 14
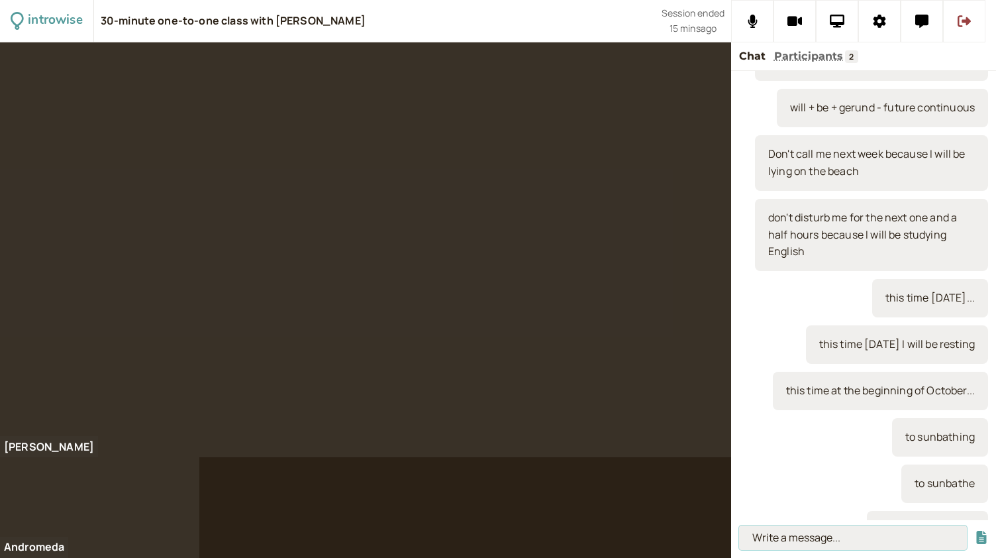
scroll to position [2095, 0]
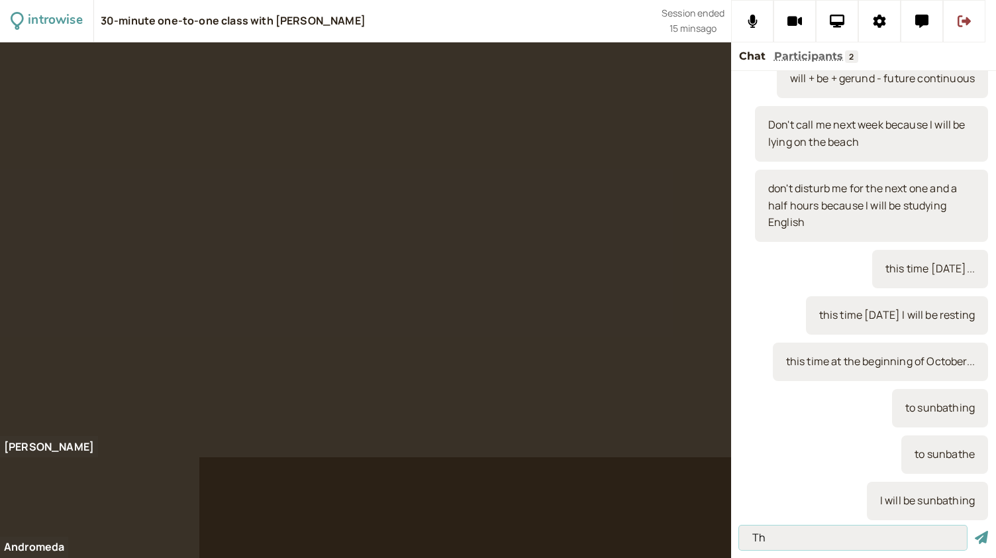
type input "T"
type input "1pm [DATE]..."
click at [975, 530] on button "submit" at bounding box center [981, 537] width 13 height 14
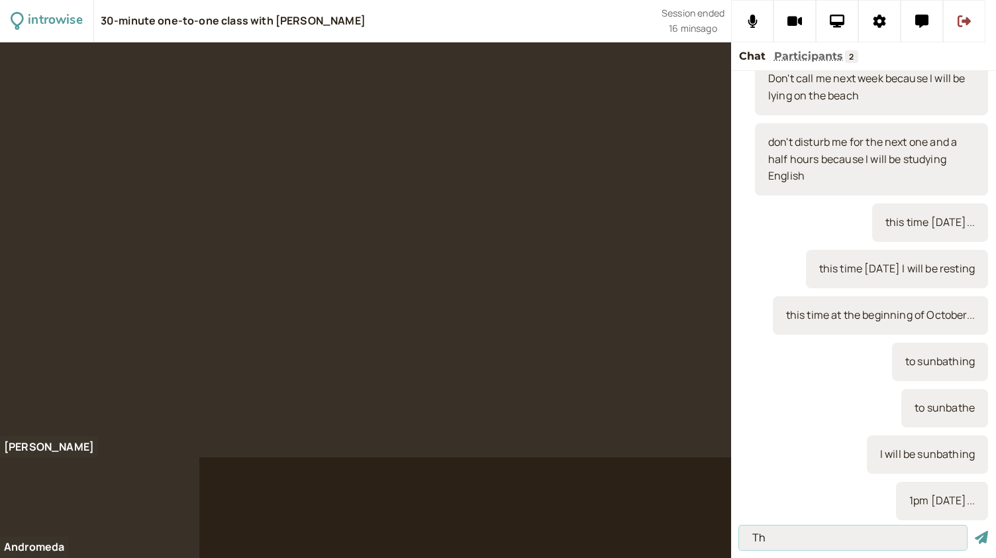
type input "T"
type input "by the time I turn...."
click at [975, 530] on button "submit" at bounding box center [981, 537] width 13 height 14
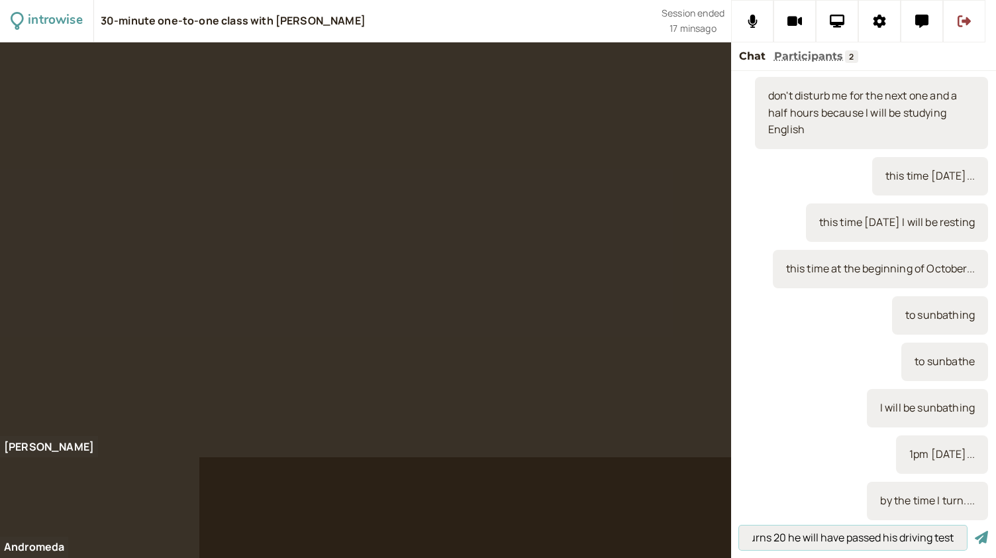
scroll to position [0, 82]
type input "By the time he turns 20 he will have passed his driving test"
click at [975, 530] on button "submit" at bounding box center [981, 537] width 13 height 14
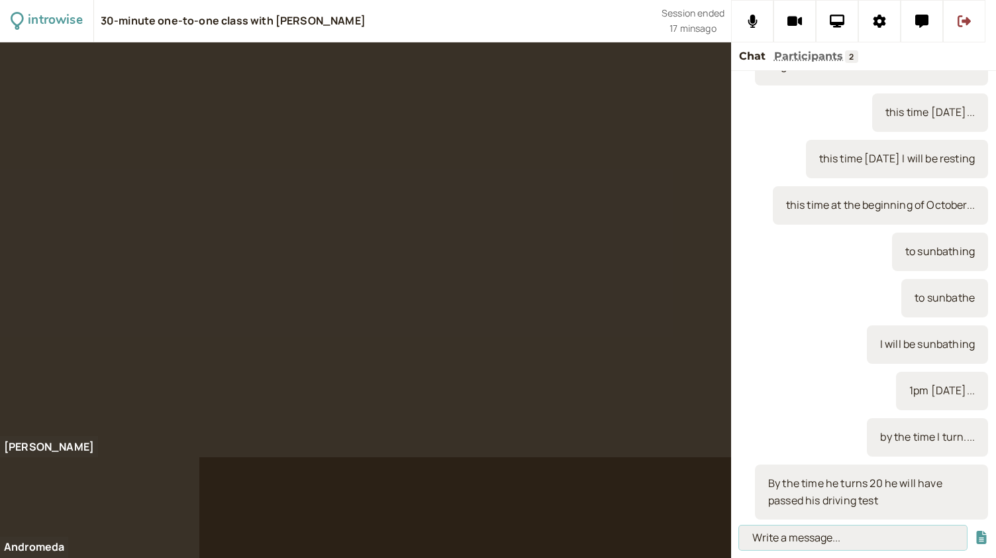
scroll to position [0, 0]
click at [792, 536] on input at bounding box center [853, 537] width 228 height 25
type input "to shrink"
click at [975, 530] on button "submit" at bounding box center [981, 537] width 13 height 14
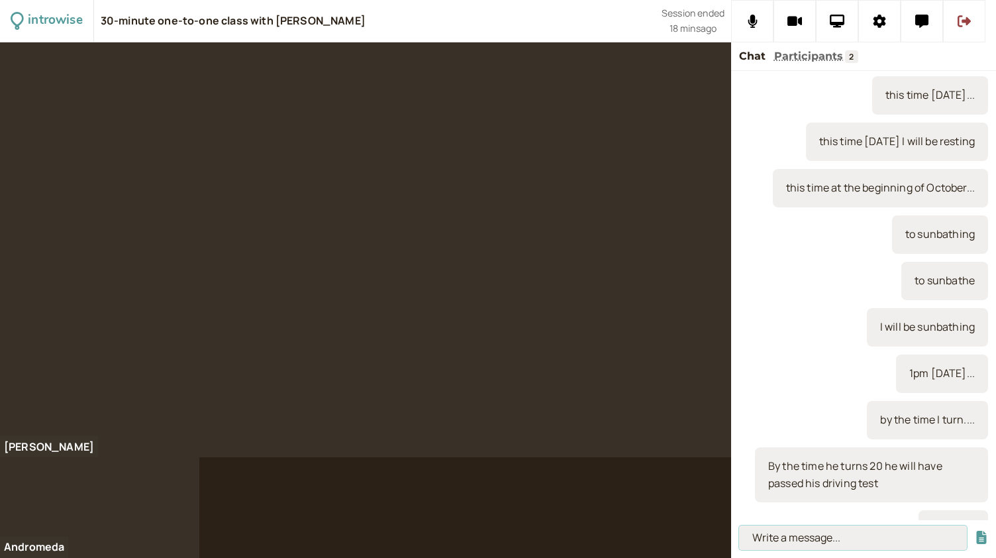
scroll to position [2298, 0]
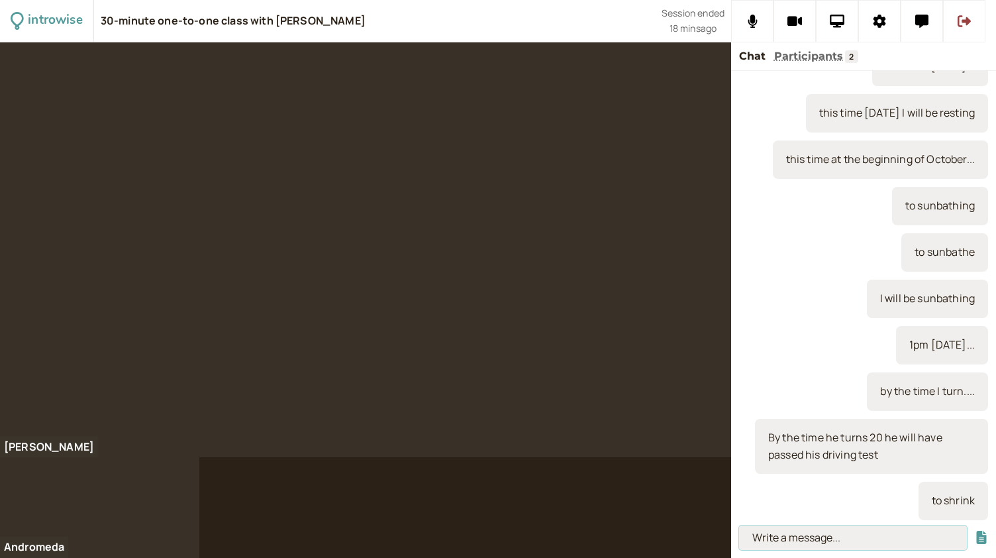
paste input "Shrinkflation – the phenomenon when food manufactures shrink packets of food to…"
type input "Shrinkflation – the phenomenon when food manufactures shrink packets of food to…"
click at [975, 530] on button "submit" at bounding box center [981, 537] width 13 height 14
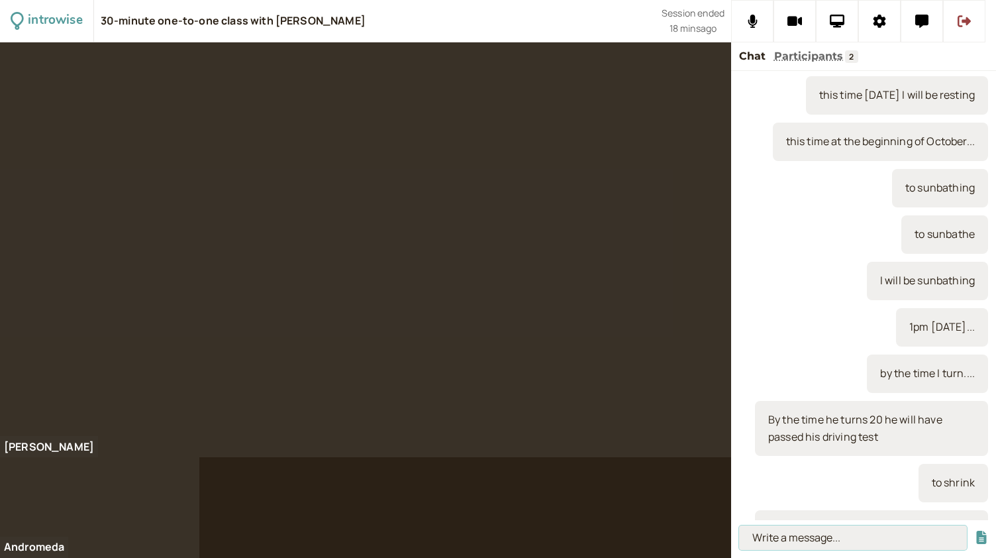
scroll to position [0, 0]
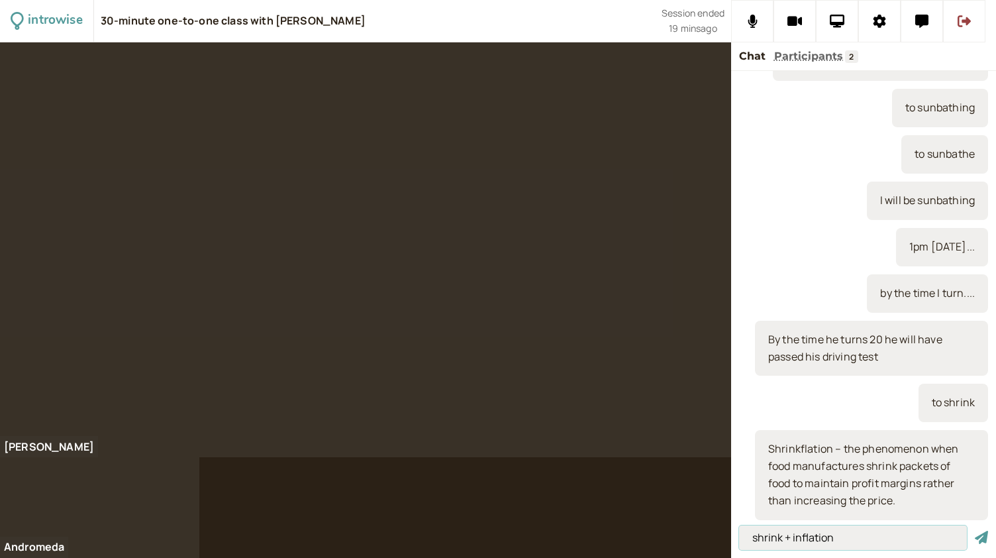
type input "shrink + inflation"
click at [975, 530] on button "submit" at bounding box center [981, 537] width 13 height 14
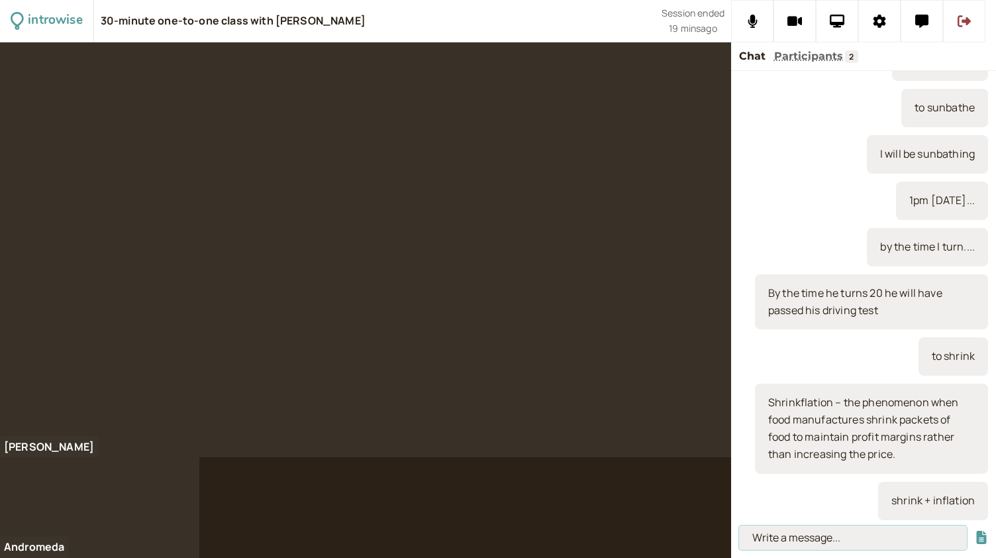
paste input "“Shrinkflation is happening everywhere, from amount of laundry detergent you ge…"
type input "“Shrinkflation is happening everywhere, from amount of laundry detergent you ge…"
click at [975, 530] on button "submit" at bounding box center [981, 537] width 13 height 14
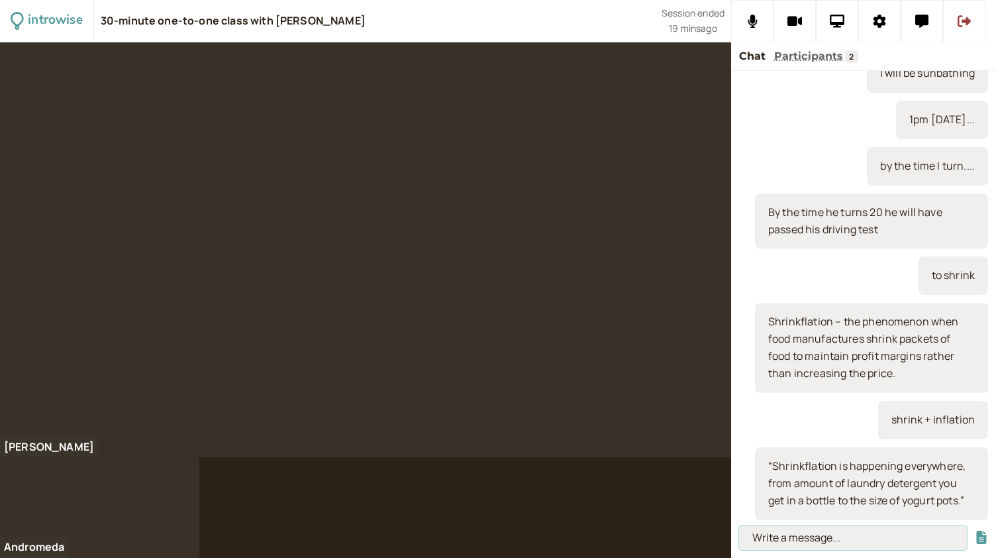
scroll to position [0, 0]
paste input "To be a rip off – to express that something has been priced unfairly high."
type input "To be a rip off – to express that something has been priced unfairly high."
click at [975, 530] on button "submit" at bounding box center [981, 537] width 13 height 14
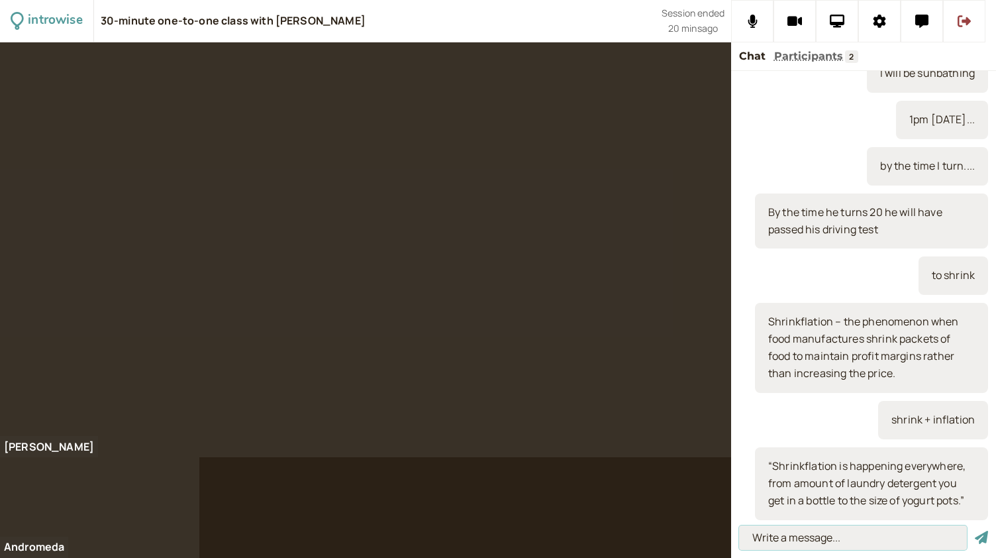
scroll to position [0, 0]
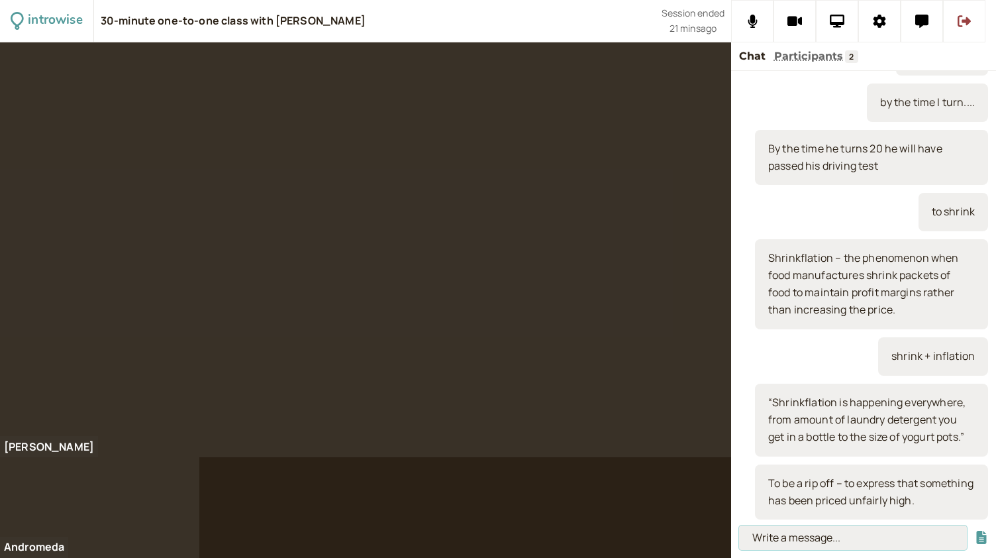
click at [819, 544] on input at bounding box center [853, 537] width 228 height 25
paste input "“The speedy boarding service on budget airlines is such a rip off. You pay for …"
type input "“The speedy boarding service on budget airlines is such a rip off. You pay for …"
click at [975, 530] on button "submit" at bounding box center [981, 537] width 13 height 14
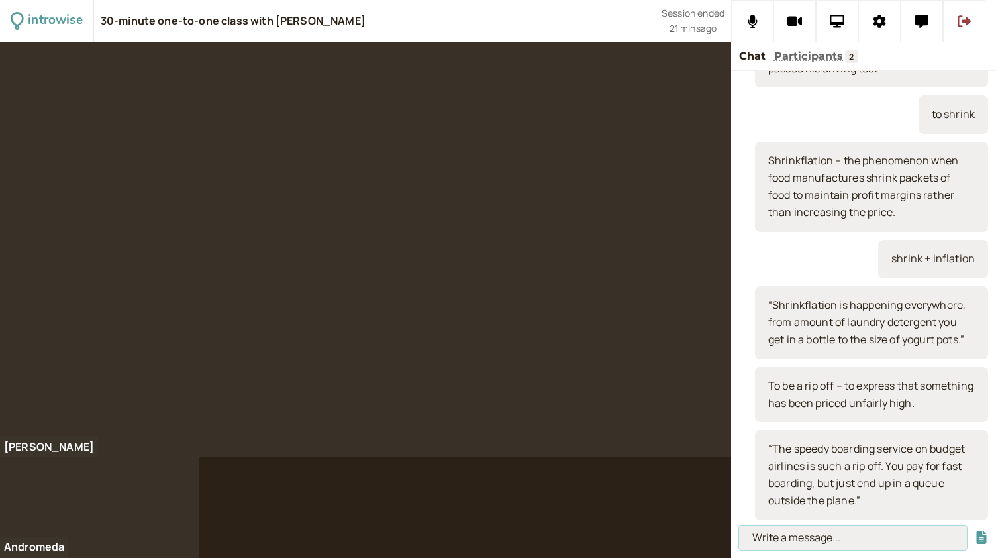
scroll to position [0, 0]
type input "What a rip off"
click at [975, 530] on button "submit" at bounding box center [981, 537] width 13 height 14
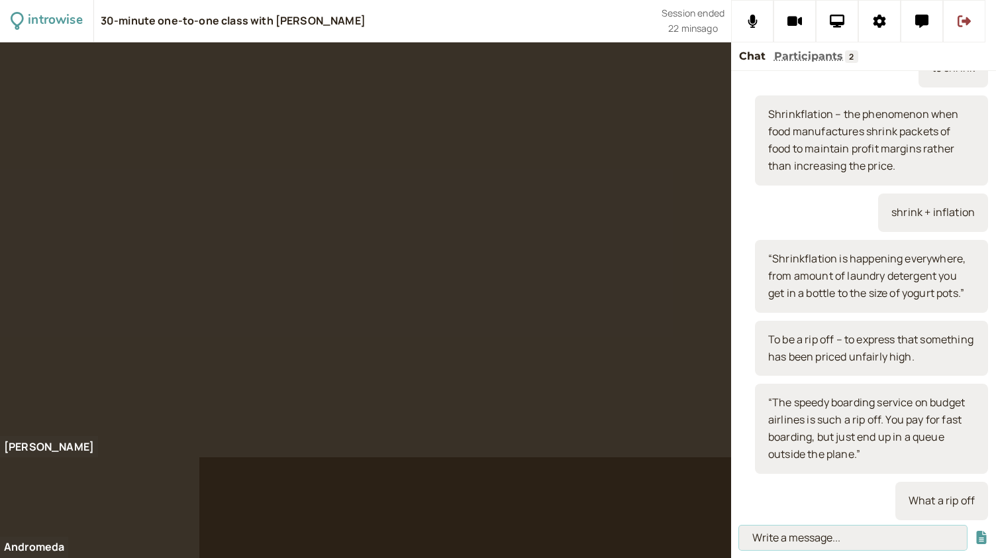
scroll to position [2764, 0]
click at [775, 540] on input at bounding box center [853, 537] width 228 height 25
type input "trades people"
click at [975, 530] on button "submit" at bounding box center [981, 537] width 13 height 14
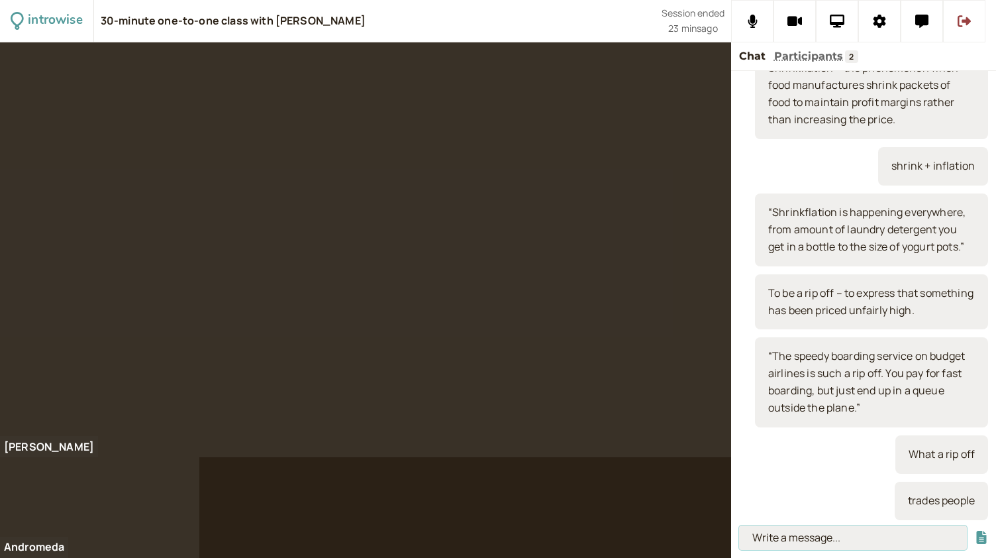
scroll to position [2811, 0]
paste input "To be a scam (n), to scam –illegal or dishonest schemes to cheat people out of …"
type input "To be a scam (n), to scam –illegal or dishonest schemes to cheat people out of …"
drag, startPoint x: 955, startPoint y: 541, endPoint x: 671, endPoint y: 528, distance: 284.4
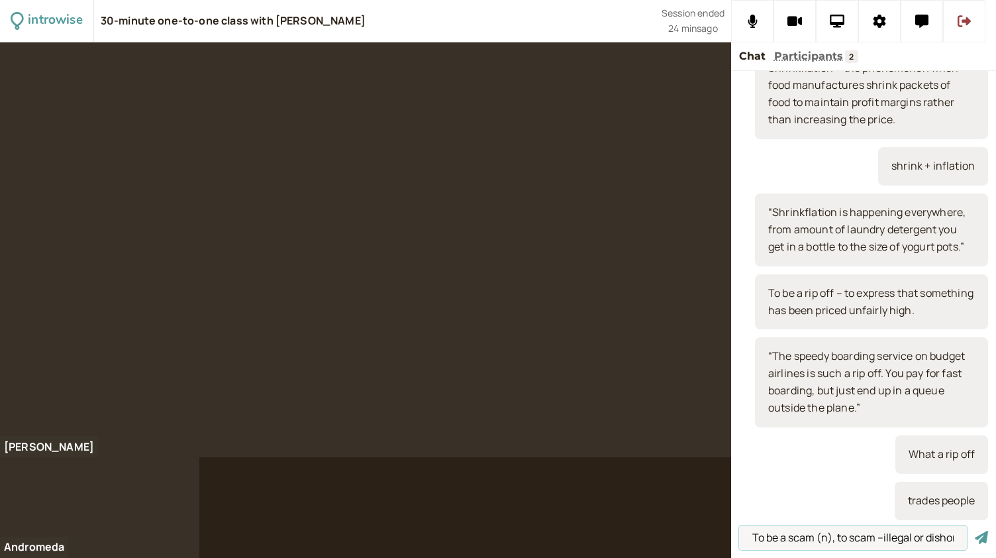
click at [671, 528] on div "introwise 30-minute one-to-one class with [PERSON_NAME] Session ended 24 mins a…" at bounding box center [498, 279] width 996 height 558
type input "[DOMAIN_NAME]"
click at [975, 530] on button "submit" at bounding box center [981, 537] width 13 height 14
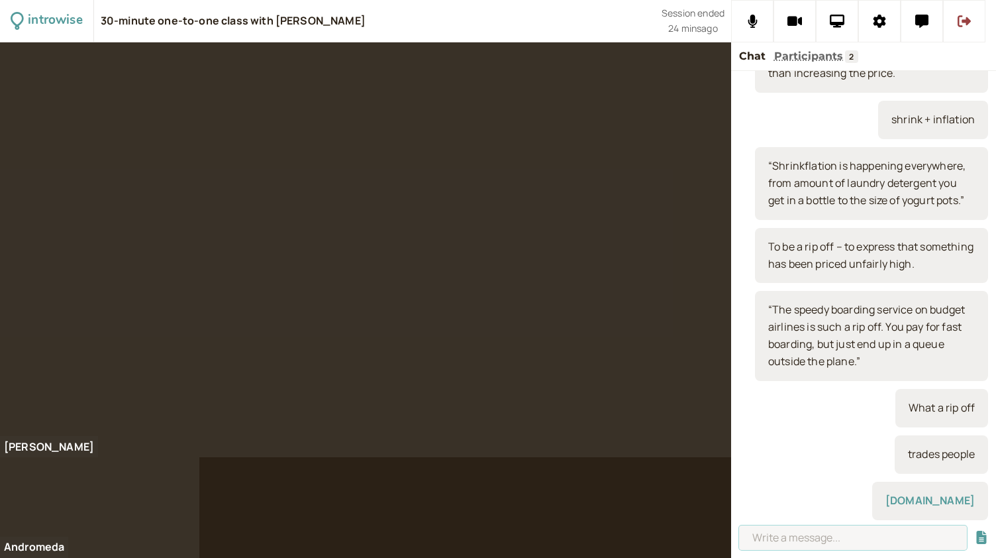
paste input "To be a scam (n), to scam –illegal or dishonest schemes to cheat people out of …"
type input "To be a scam (n), to scam –illegal or dishonest schemes to cheat people out of …"
click at [975, 530] on button "submit" at bounding box center [981, 537] width 13 height 14
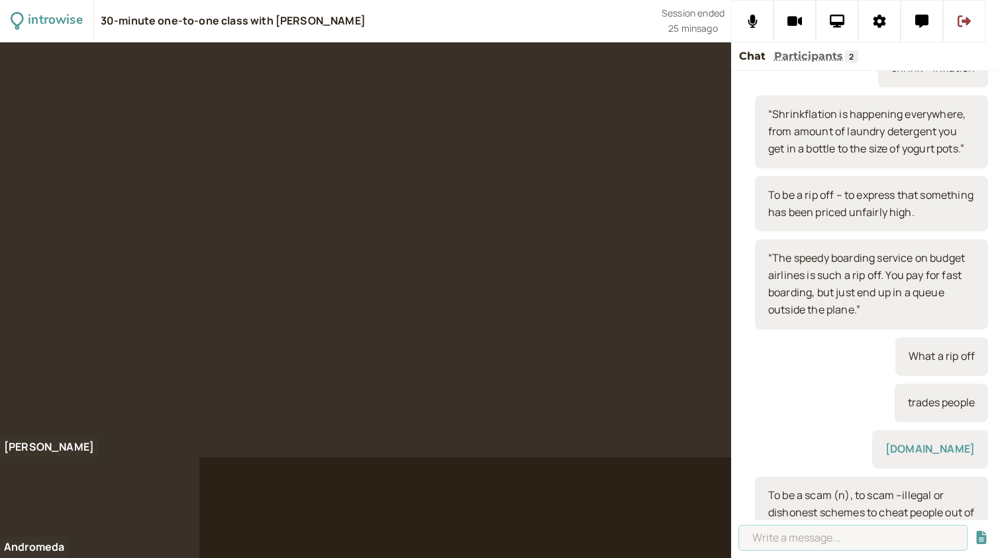
scroll to position [0, 0]
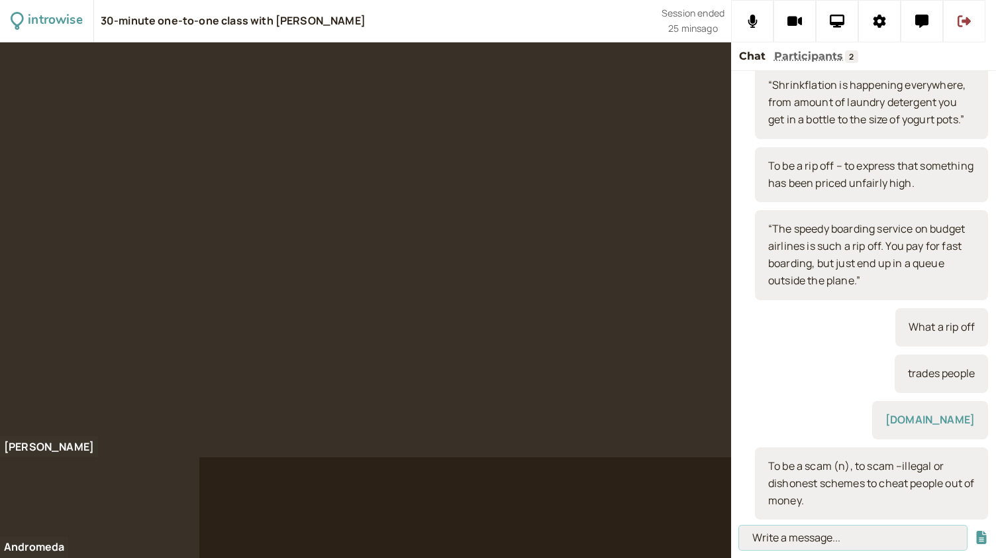
click at [796, 536] on input at bounding box center [853, 537] width 228 height 25
paste input "“During the pandemic, many people were scammed out of money by people pretendin…"
type input "“During the pandemic, many people were scammed out of money by people pretendin…"
click at [975, 530] on button "submit" at bounding box center [981, 537] width 13 height 14
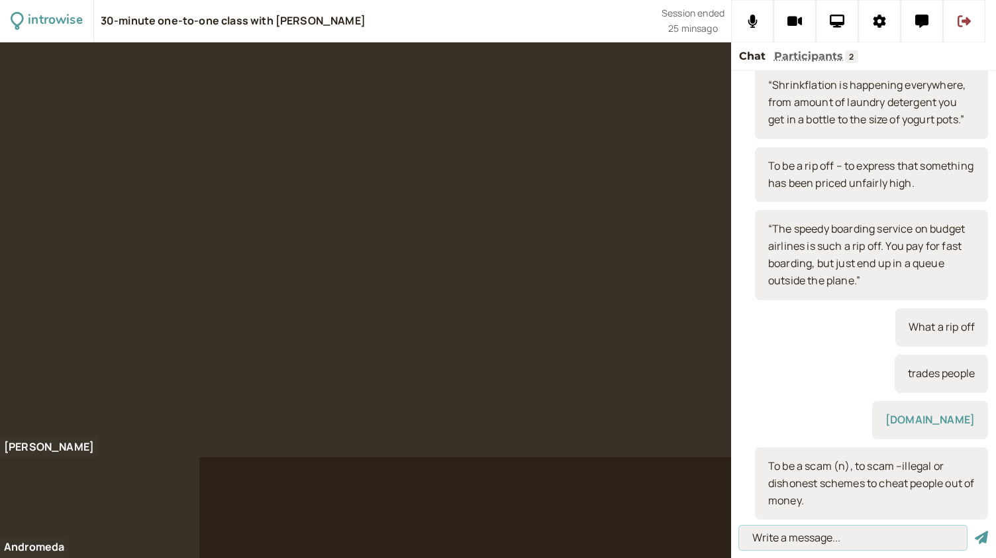
scroll to position [0, 0]
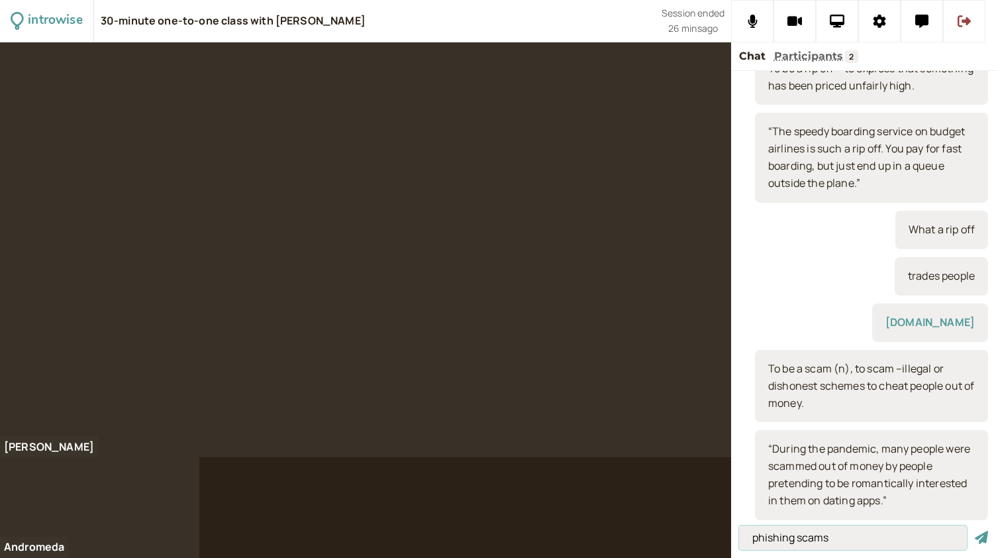
type input "phishing scams"
click at [975, 530] on button "submit" at bounding box center [981, 537] width 13 height 14
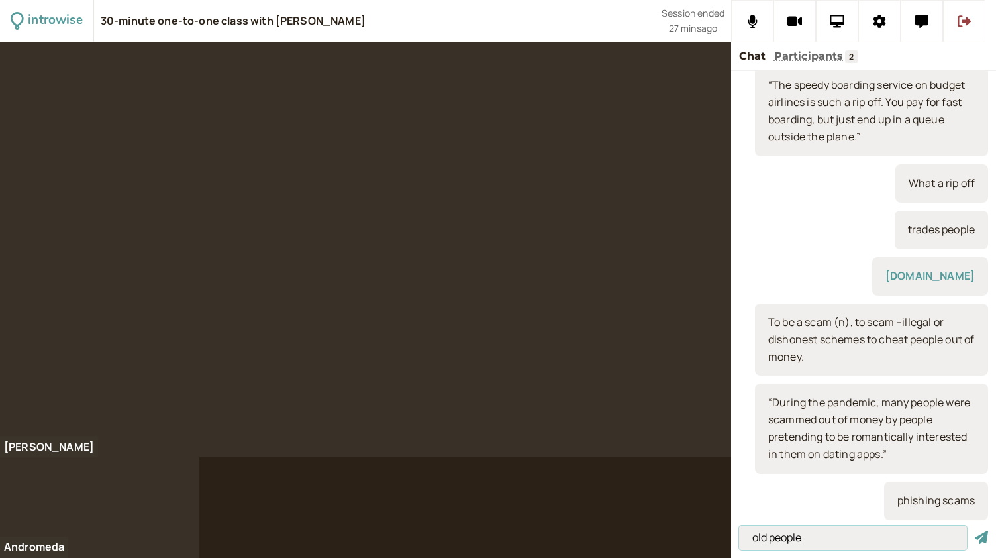
type input "old people"
click at [975, 530] on button "submit" at bounding box center [981, 537] width 13 height 14
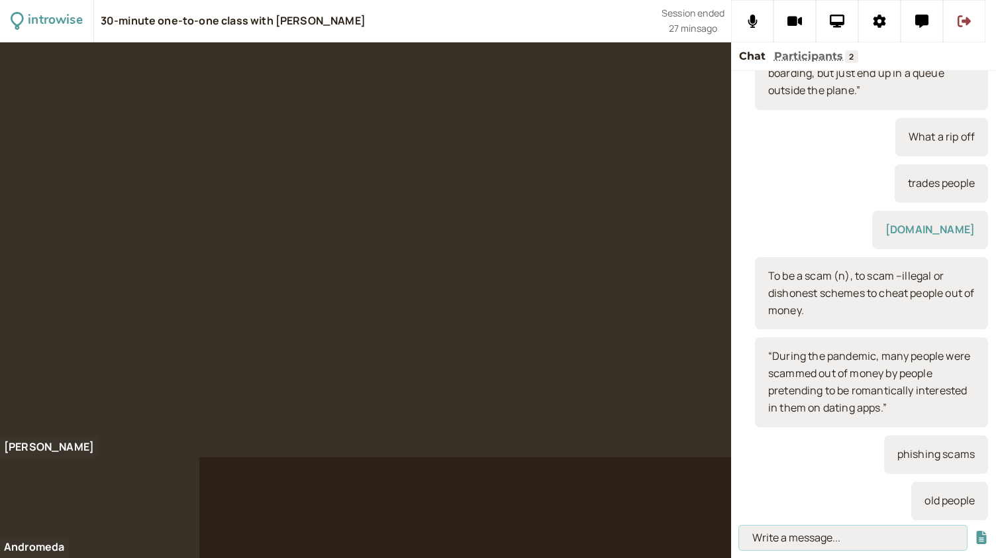
type input "o"
type input "double glazing"
click at [975, 530] on button "submit" at bounding box center [981, 537] width 13 height 14
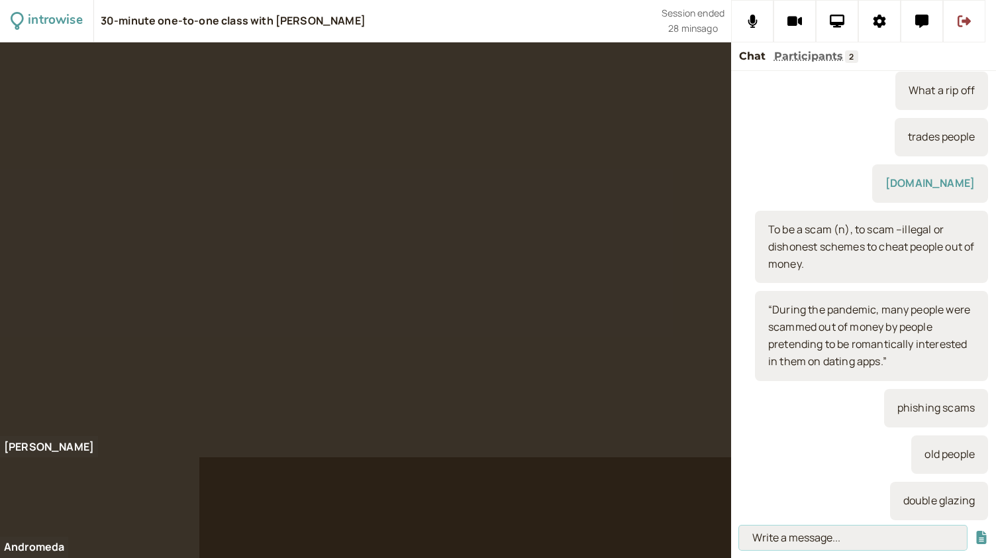
click at [768, 538] on input at bounding box center [853, 537] width 228 height 25
paste input "To turn a blind eye to something – a person or organisation knows that somethin…"
type input "To turn a blind eye to something – a person or organisation knows that somethin…"
click at [975, 530] on button "submit" at bounding box center [981, 537] width 13 height 14
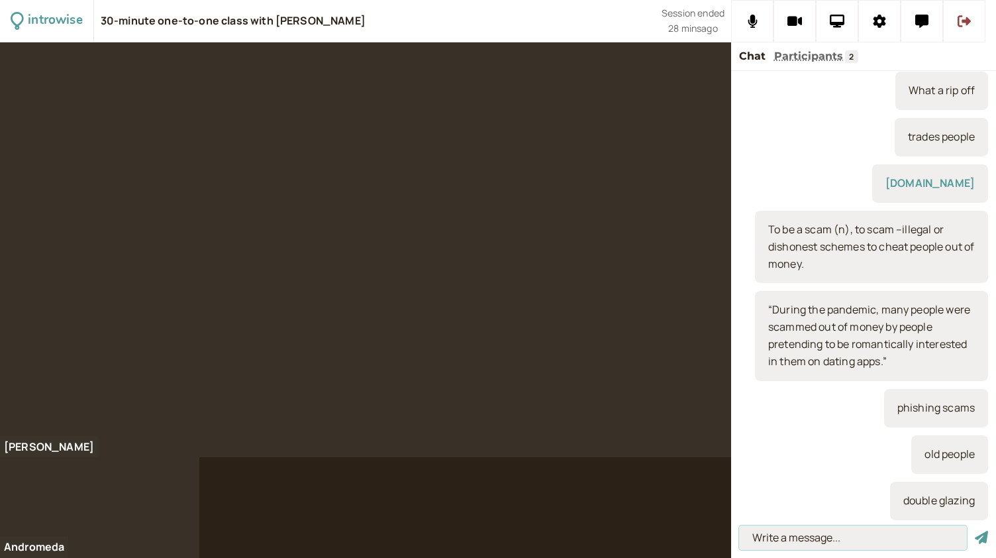
scroll to position [0, 0]
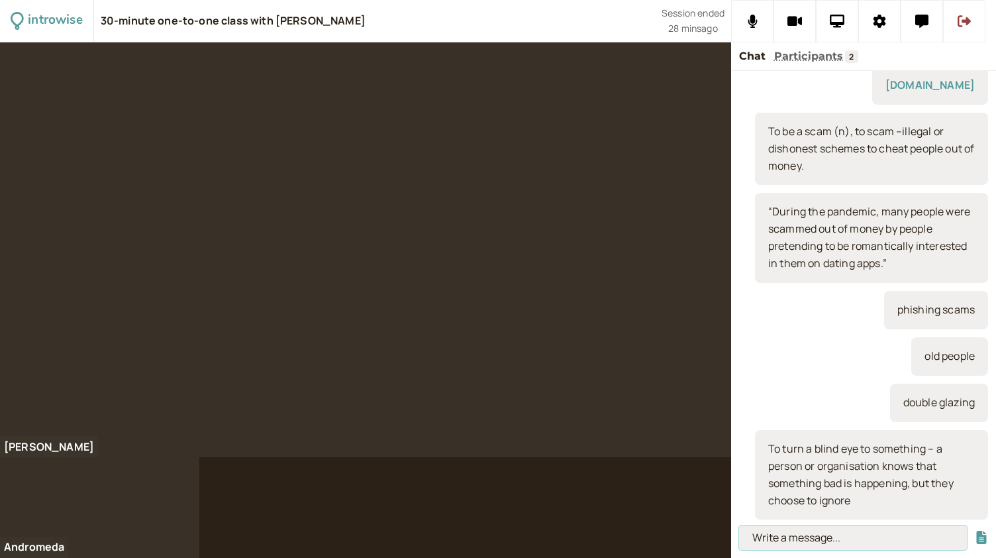
click at [770, 540] on input at bounding box center [853, 537] width 228 height 25
paste input "“Everyone knew the local government had a corruption problem, but the people tu…"
type input "“Everyone knew the local government had a corruption problem, but the people tu…"
click at [975, 530] on button "submit" at bounding box center [981, 537] width 13 height 14
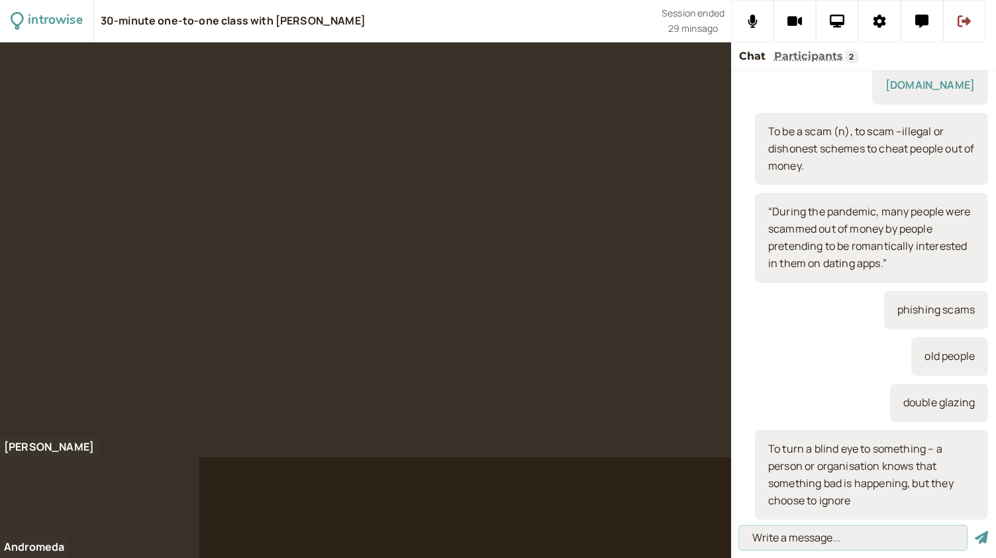
scroll to position [0, 0]
